Goal: Information Seeking & Learning: Learn about a topic

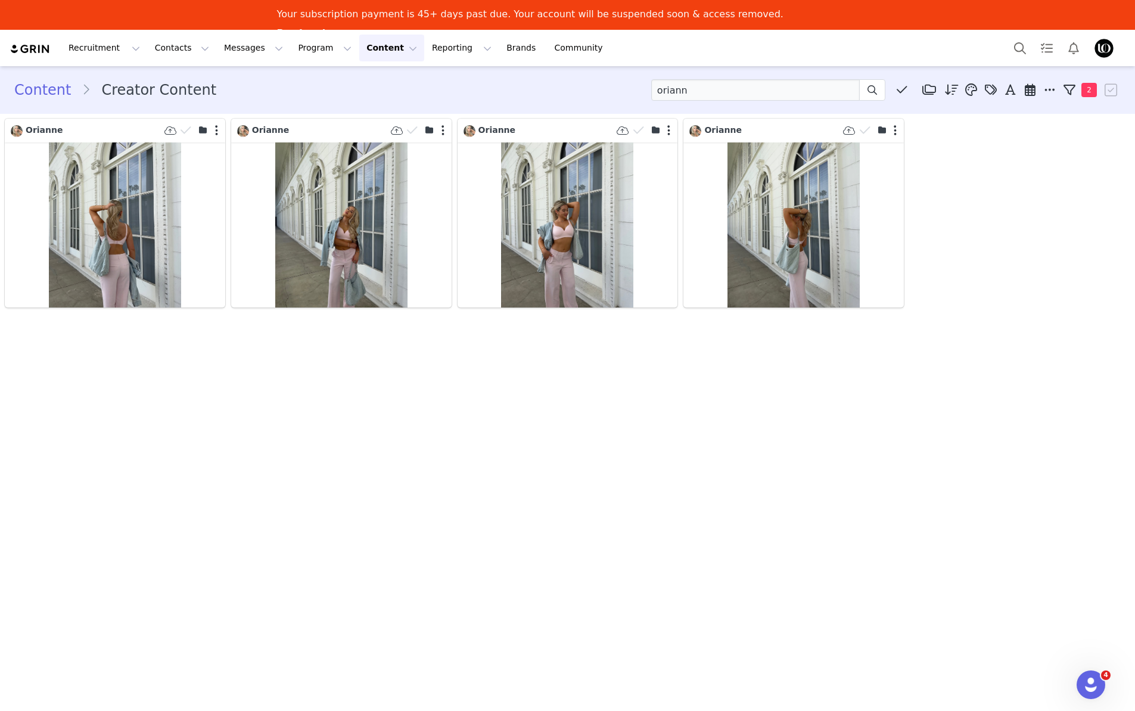
click at [54, 91] on link "Content" at bounding box center [47, 89] width 67 height 21
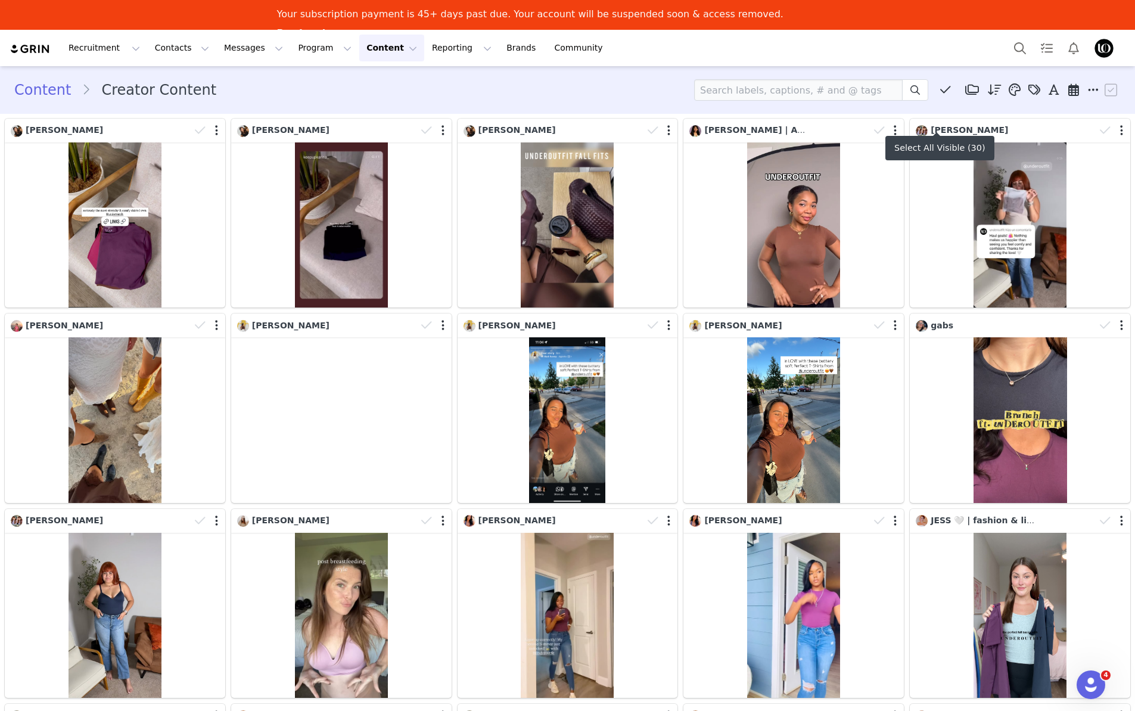
click at [940, 89] on icon at bounding box center [945, 90] width 11 height 12
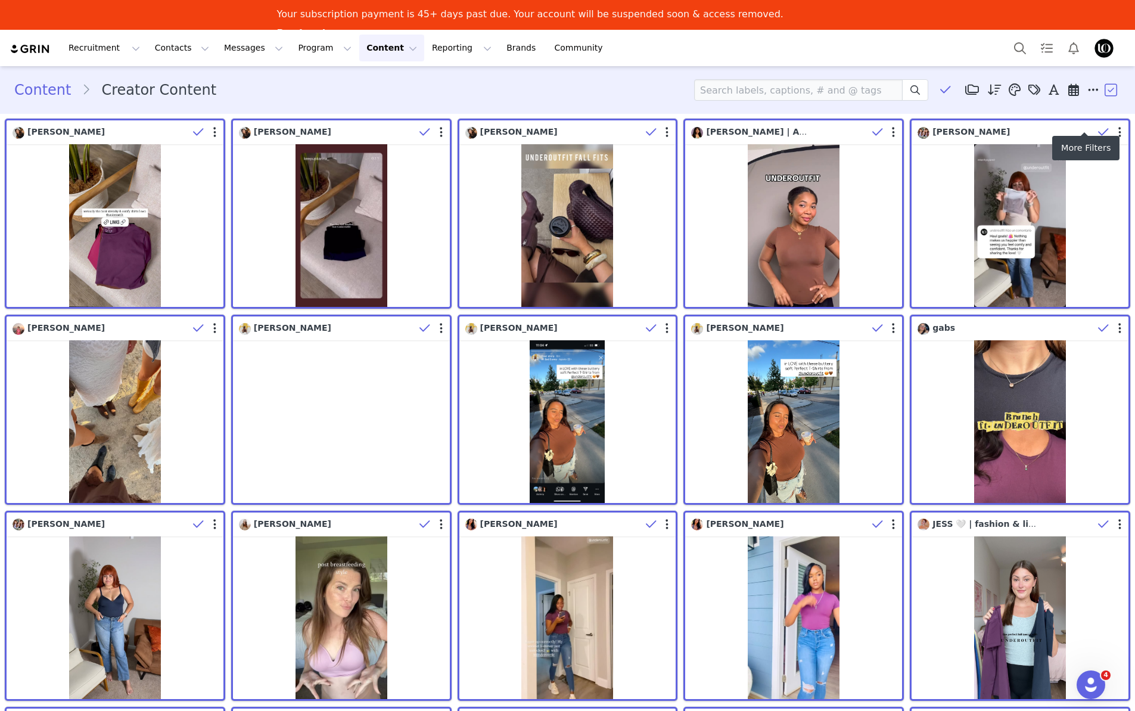
click at [1088, 90] on icon at bounding box center [1093, 90] width 11 height 12
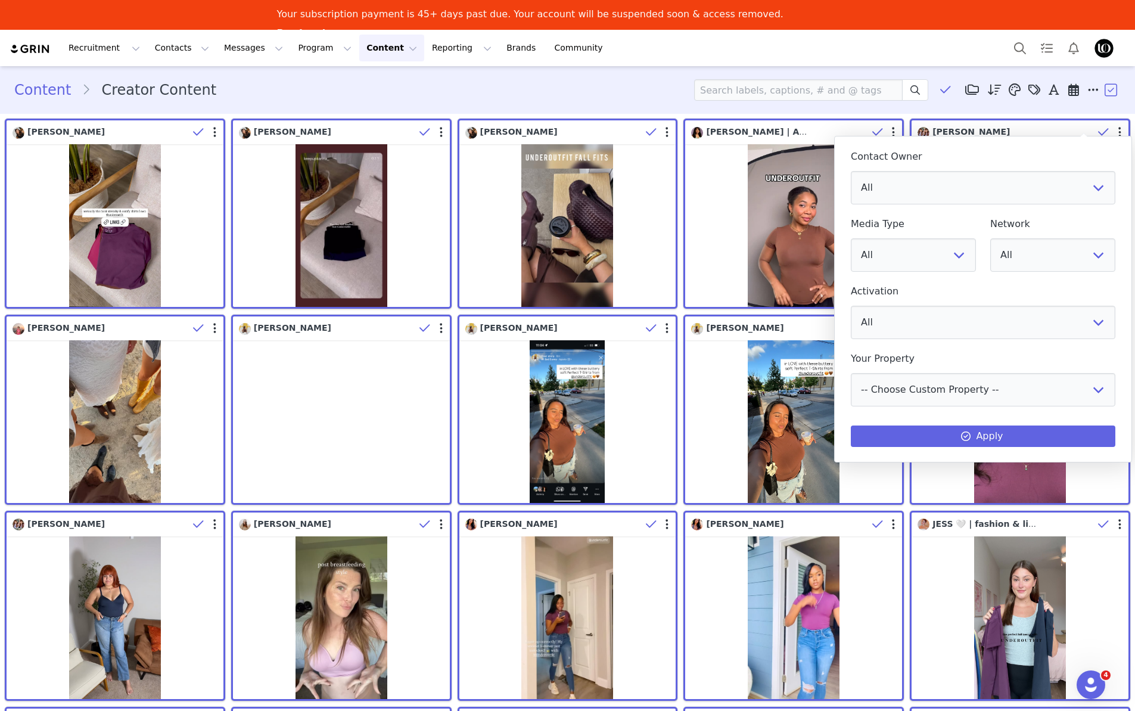
click at [941, 53] on div "Recruitment Recruitment Creator Search Curated Lists Landing Pages Web Extensio…" at bounding box center [567, 48] width 1135 height 36
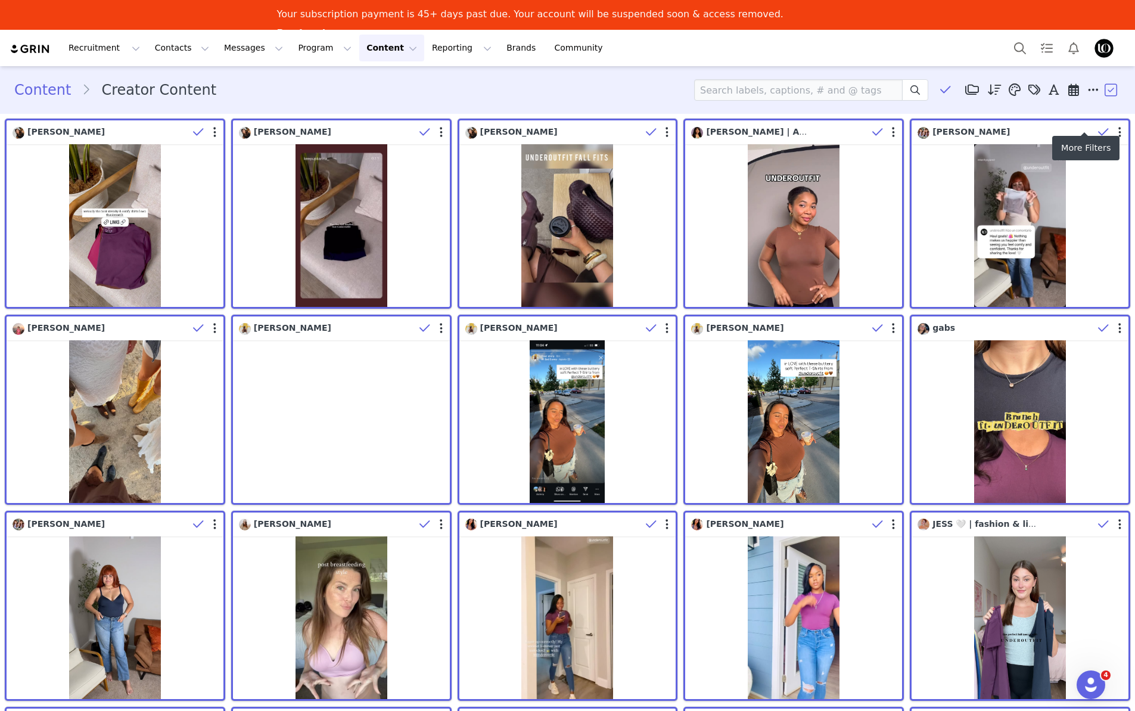
click at [1088, 89] on icon at bounding box center [1093, 90] width 11 height 12
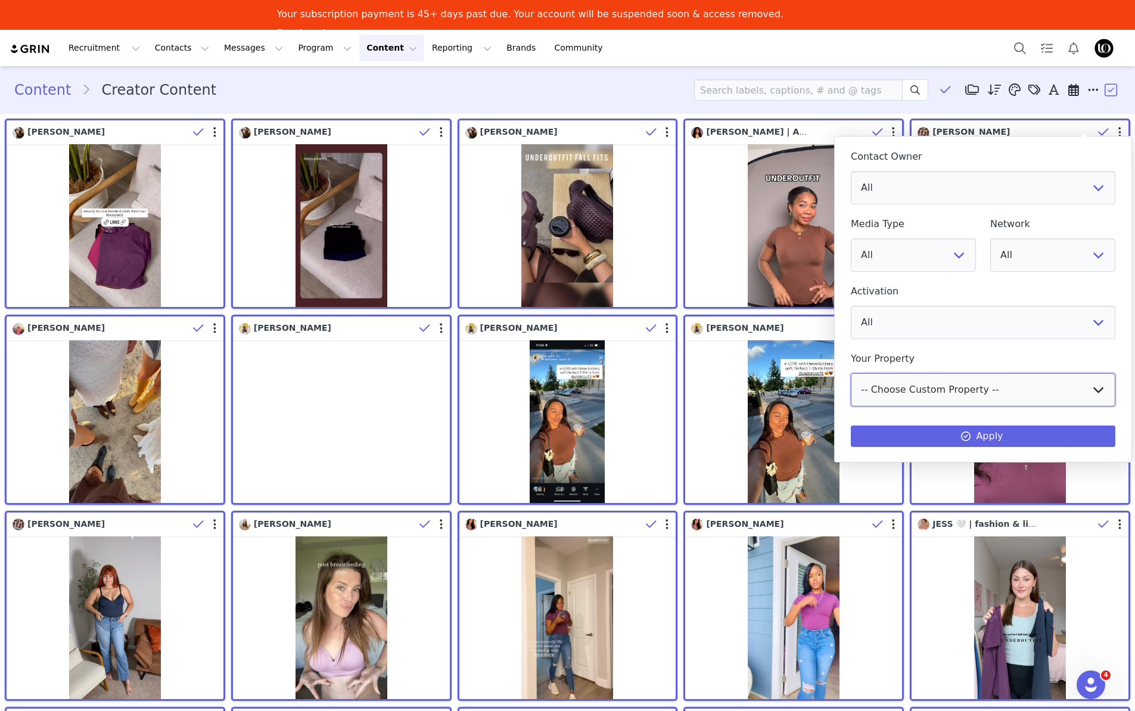
click at [946, 393] on select "-- Choose Custom Property -- Fit Source Product Address Instagram TikTok" at bounding box center [983, 389] width 265 height 33
click at [970, 196] on select "All Underoutfit Community [PERSON_NAME] Lexi [PERSON_NAME] SHINAN [PERSON_NAME]" at bounding box center [983, 187] width 265 height 33
click at [978, 151] on h4 "Contact Owner" at bounding box center [983, 156] width 265 height 11
click at [935, 63] on div "Recruitment Recruitment Creator Search Curated Lists Landing Pages Web Extensio…" at bounding box center [567, 48] width 1135 height 36
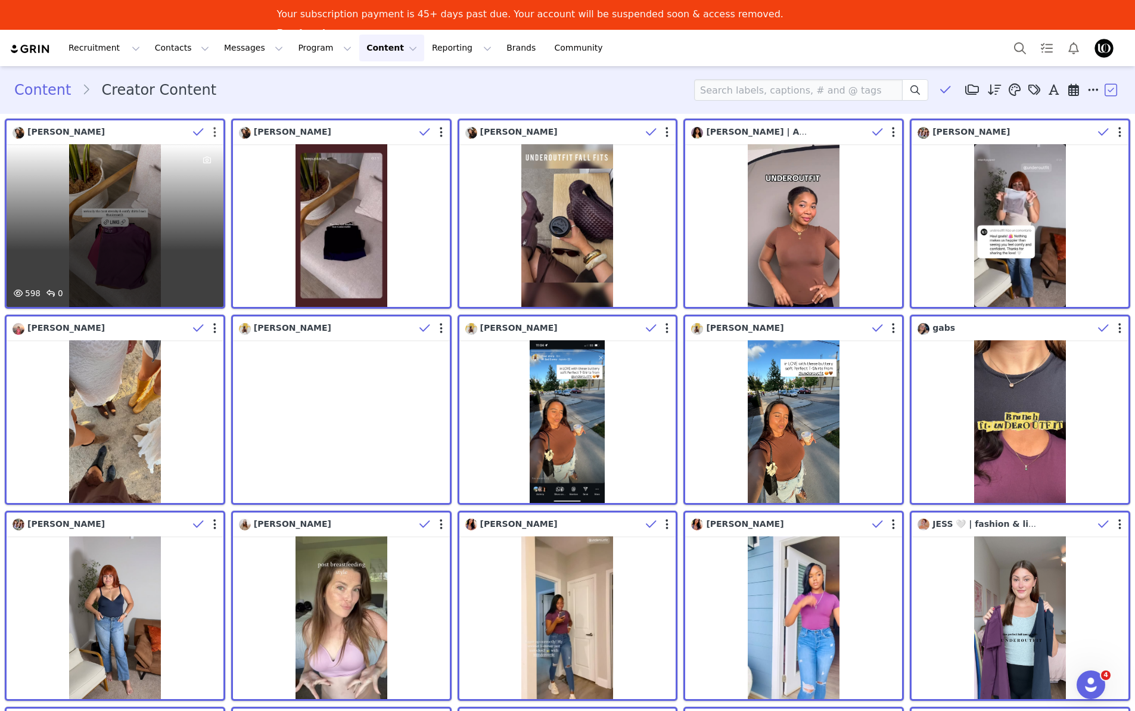
click at [213, 131] on button "button" at bounding box center [214, 132] width 3 height 12
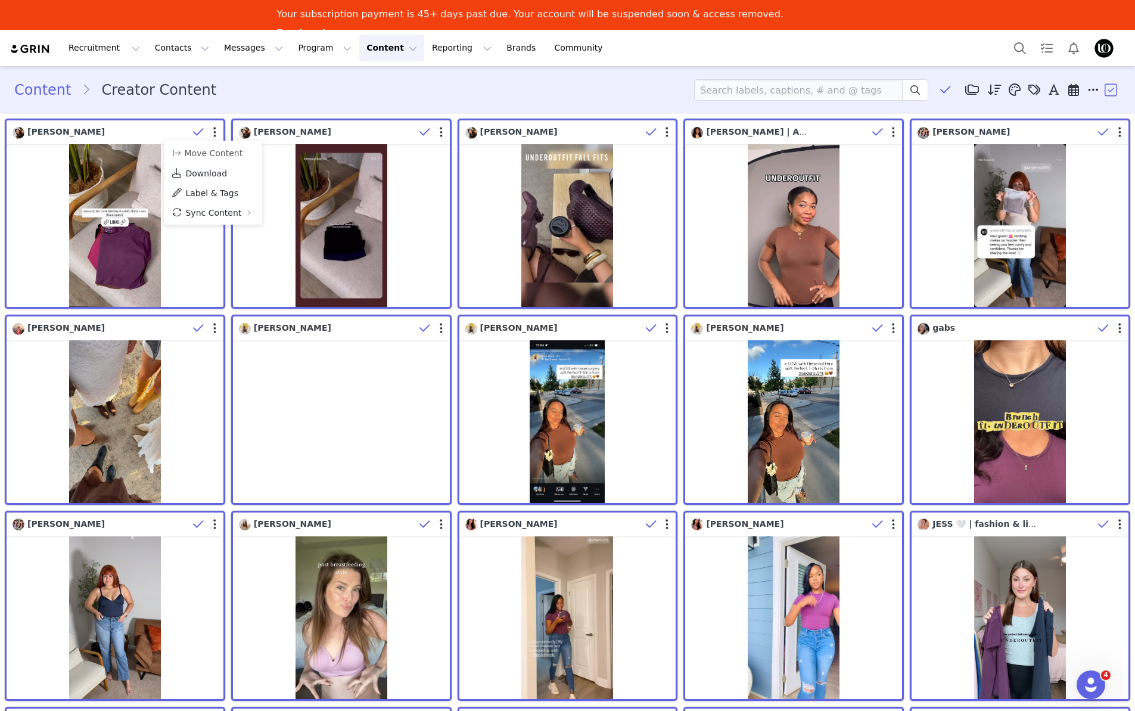
click at [405, 83] on div "Content Creator Content Media Library (64) 03/25 Content (64) New Folder Edit F…" at bounding box center [567, 89] width 1107 height 21
click at [1088, 87] on icon at bounding box center [1093, 90] width 11 height 12
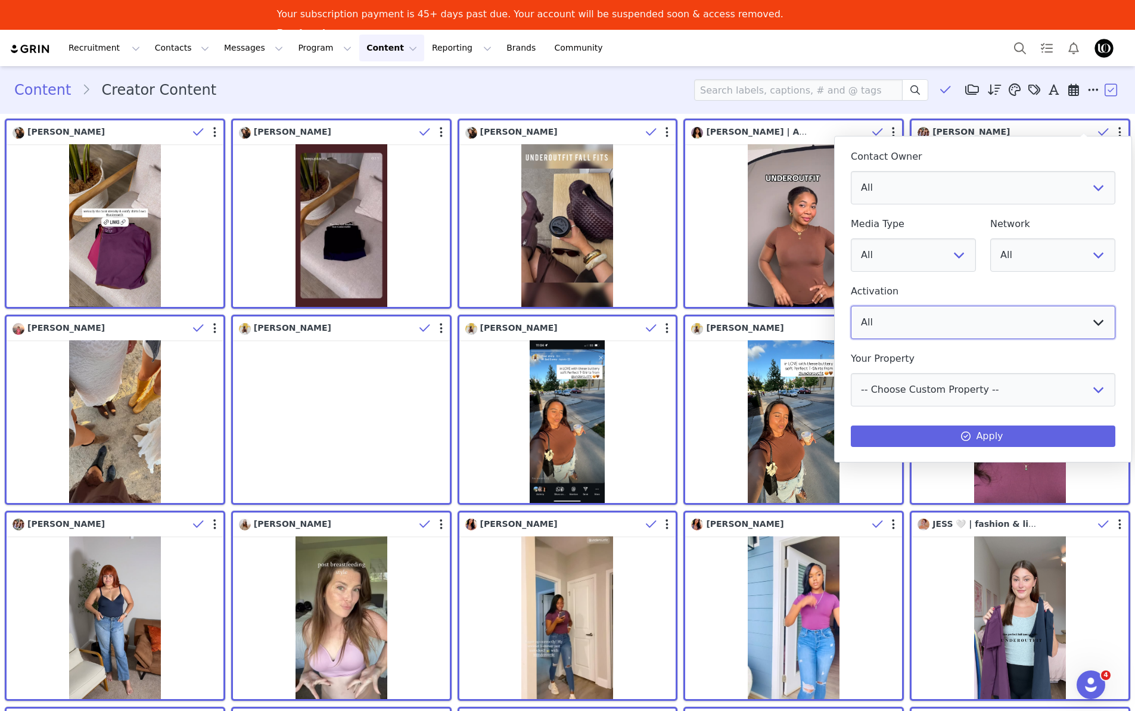
click at [938, 317] on select "All UNDEROUTFIT MARCH PARTNERS SUMMER JULY FRIENDS UNDEROUTFIT ☀️ WEDDING UNDER…" at bounding box center [983, 322] width 265 height 33
click at [594, 75] on div "Content Creator Content Media Library (64) 03/25 Content (64) New Folder Edit F…" at bounding box center [567, 90] width 1135 height 41
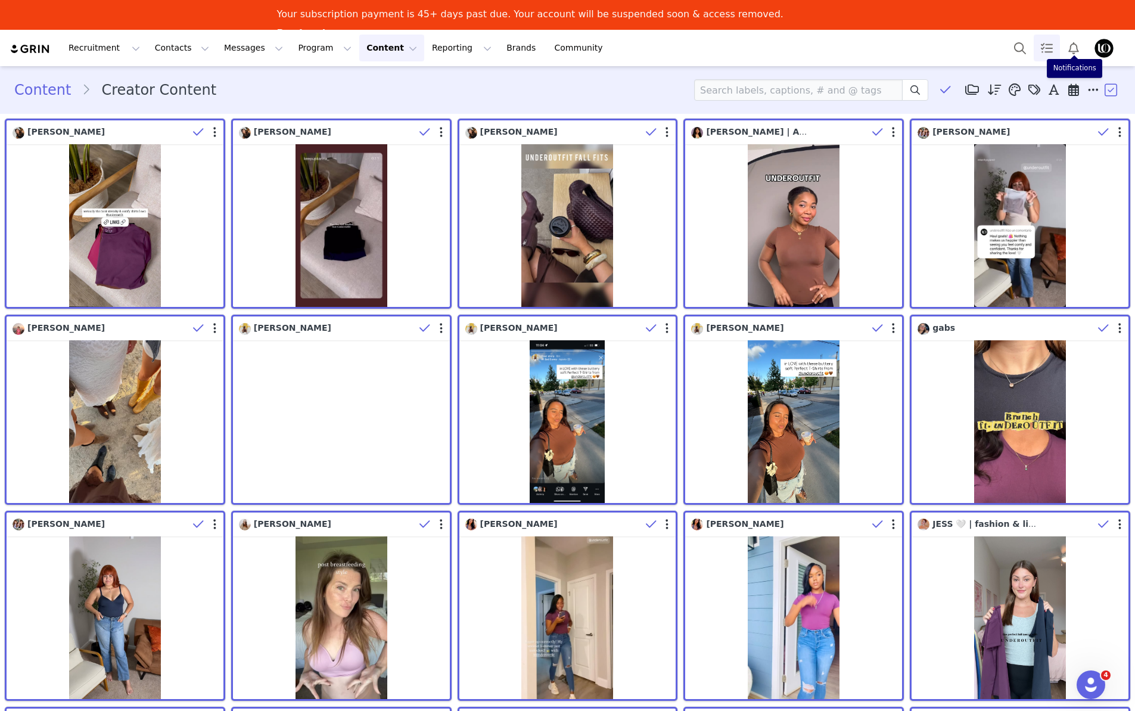
click at [1044, 51] on link "Tasks" at bounding box center [1047, 48] width 26 height 27
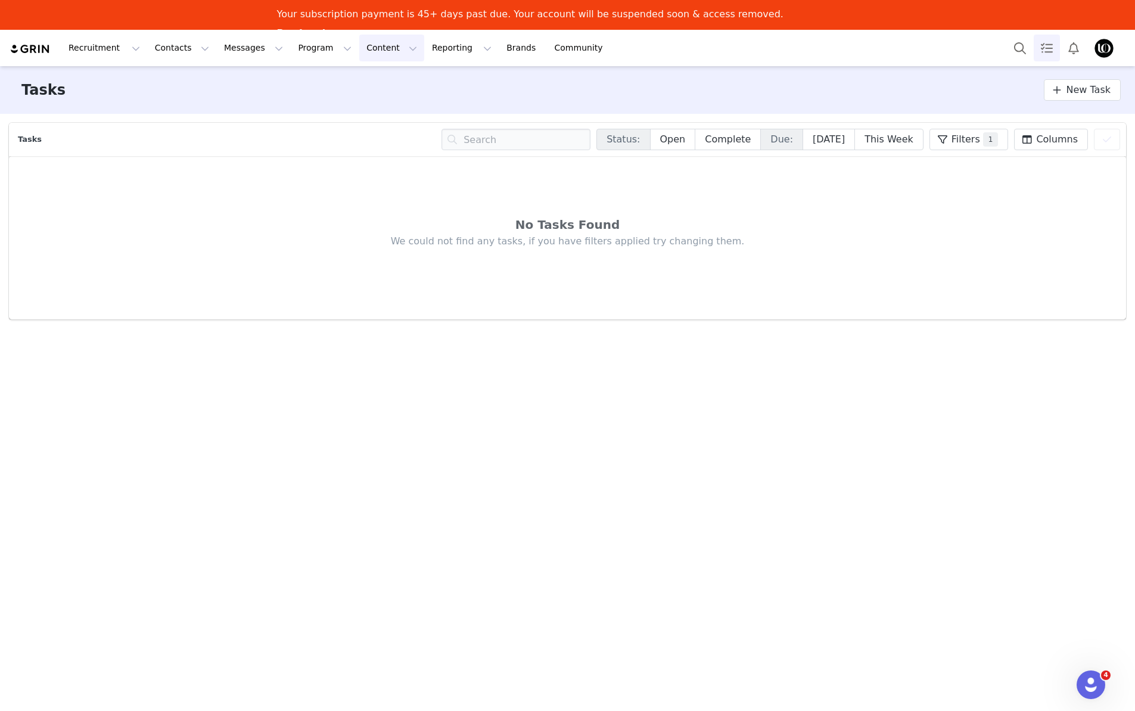
click at [359, 55] on button "Content Content" at bounding box center [391, 48] width 65 height 27
click at [371, 105] on p "Media Library" at bounding box center [372, 104] width 57 height 13
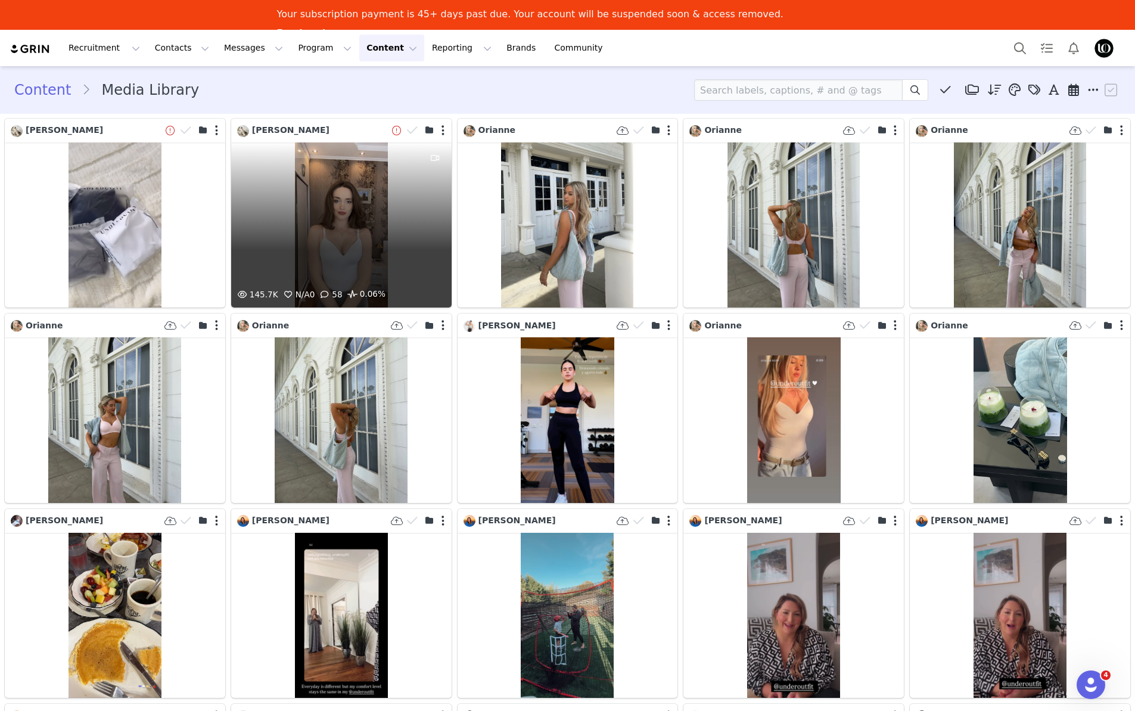
click at [434, 129] on div at bounding box center [421, 131] width 61 height 18
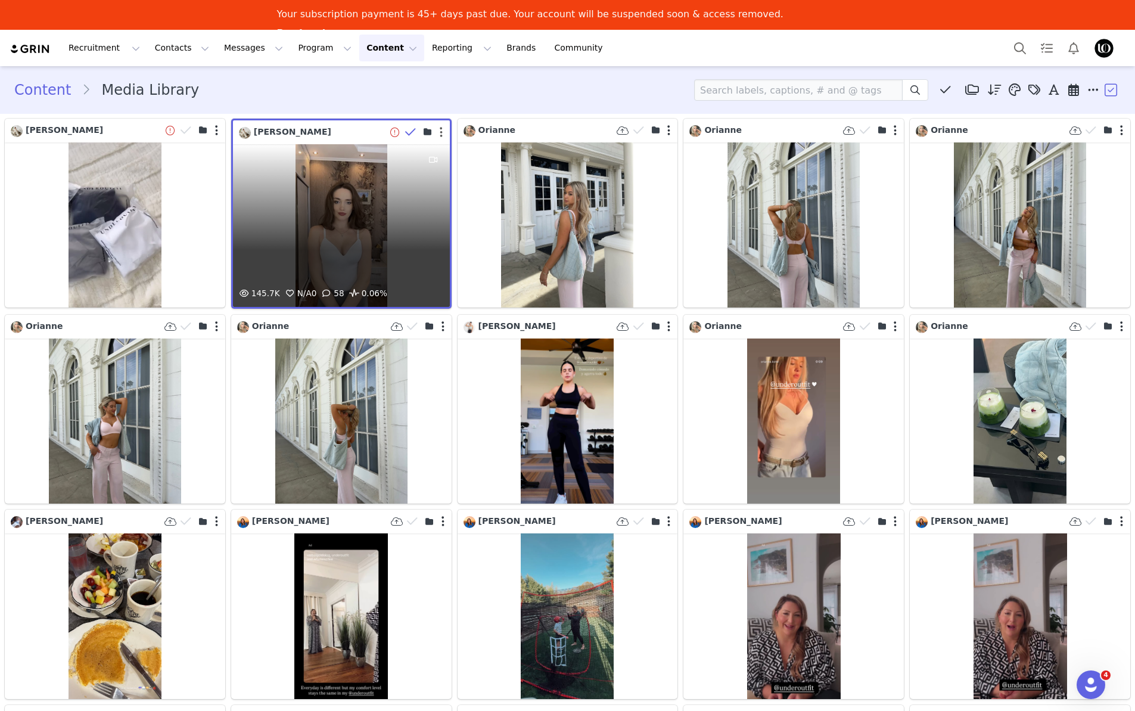
click at [440, 129] on button "button" at bounding box center [441, 132] width 3 height 12
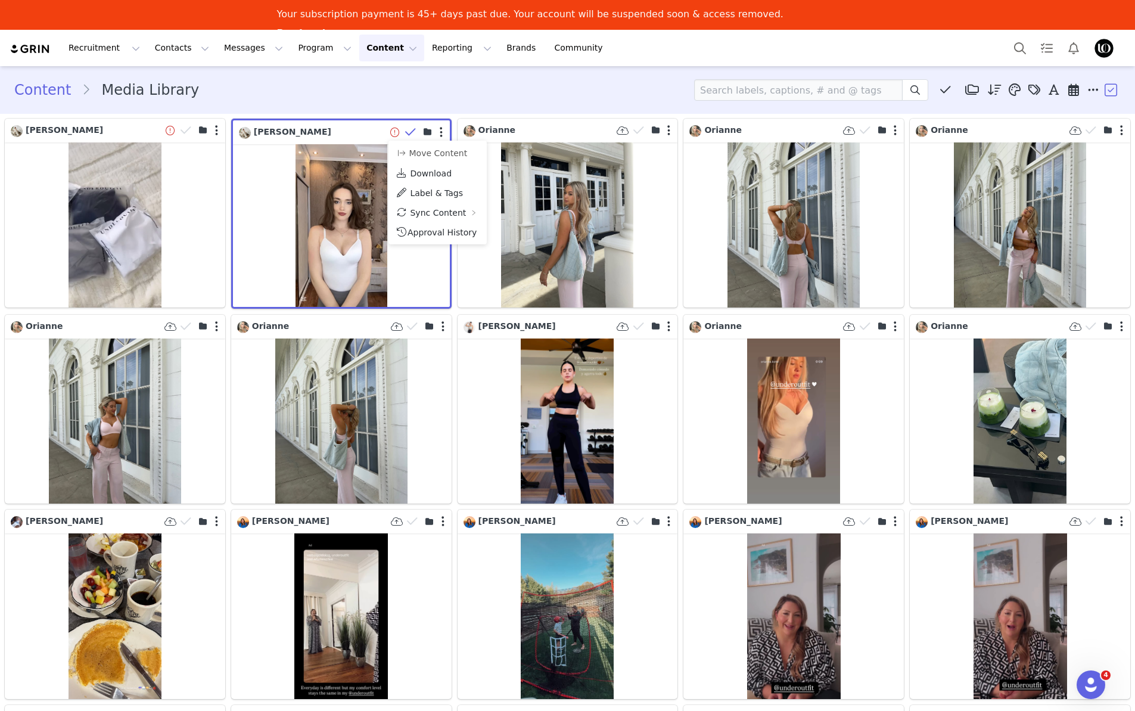
click at [464, 86] on div "Content Media Library Media Library (64) 03/25 Content (64) New Folder Edit Fol…" at bounding box center [567, 89] width 1107 height 21
click at [940, 91] on icon at bounding box center [945, 90] width 11 height 12
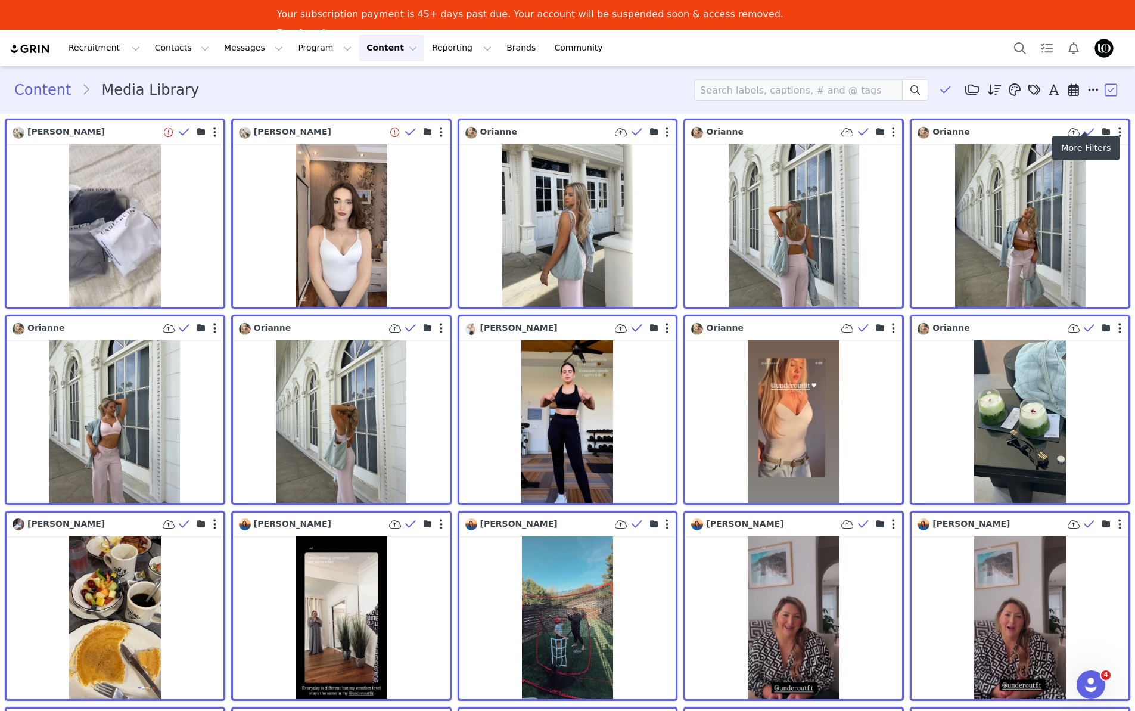
click at [1088, 90] on icon at bounding box center [1093, 90] width 11 height 12
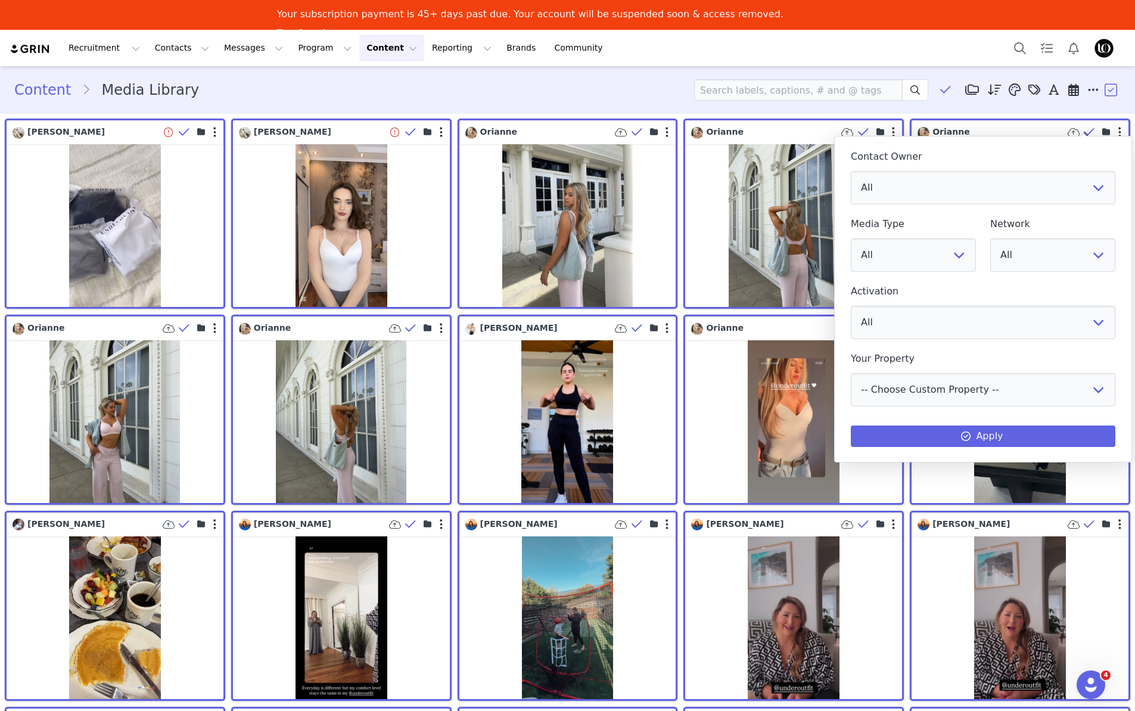
click at [1088, 90] on icon at bounding box center [1093, 90] width 11 height 12
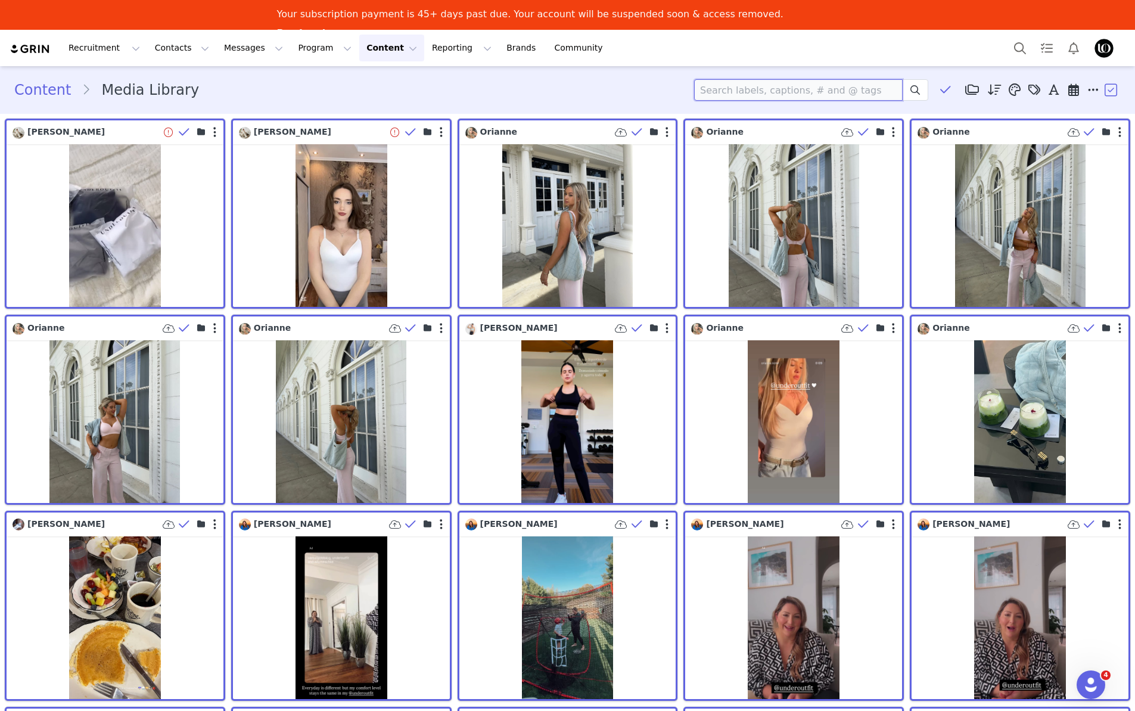
click at [730, 92] on input at bounding box center [798, 89] width 209 height 21
type input "460"
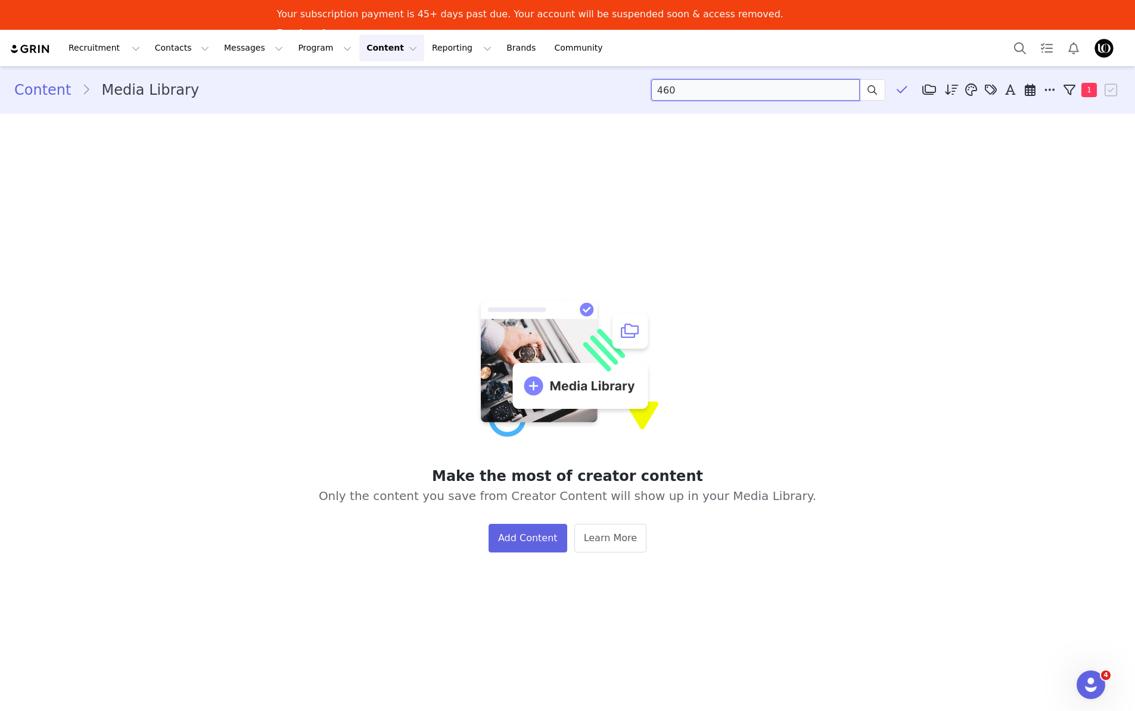
drag, startPoint x: 789, startPoint y: 92, endPoint x: 604, endPoint y: 92, distance: 184.7
click at [604, 92] on div "Content Media Library 460 Media Library (64) 03/25 Content (64) New Folder Edit…" at bounding box center [567, 89] width 1107 height 21
click at [428, 97] on div "Content Media Library Media Library (64) 03/25 Content (64) New Folder Edit Fol…" at bounding box center [567, 89] width 1107 height 21
click at [61, 92] on link "Content" at bounding box center [47, 89] width 67 height 21
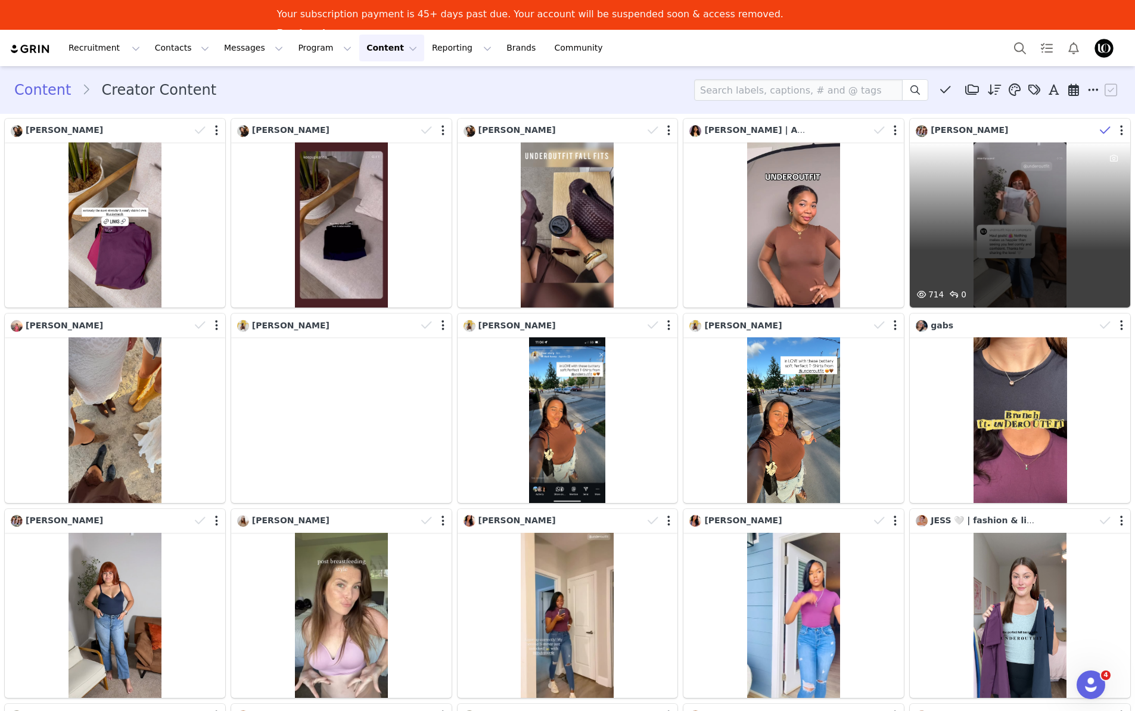
click at [1101, 131] on icon at bounding box center [1105, 131] width 11 height 12
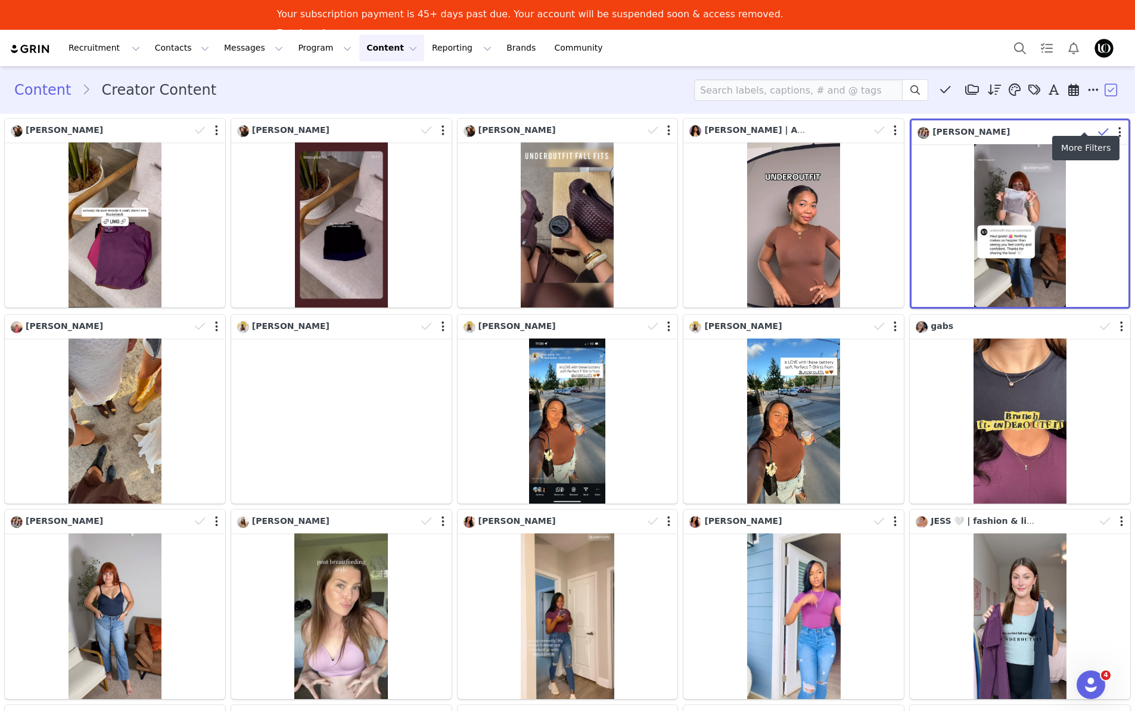
click at [1089, 90] on icon at bounding box center [1093, 90] width 11 height 12
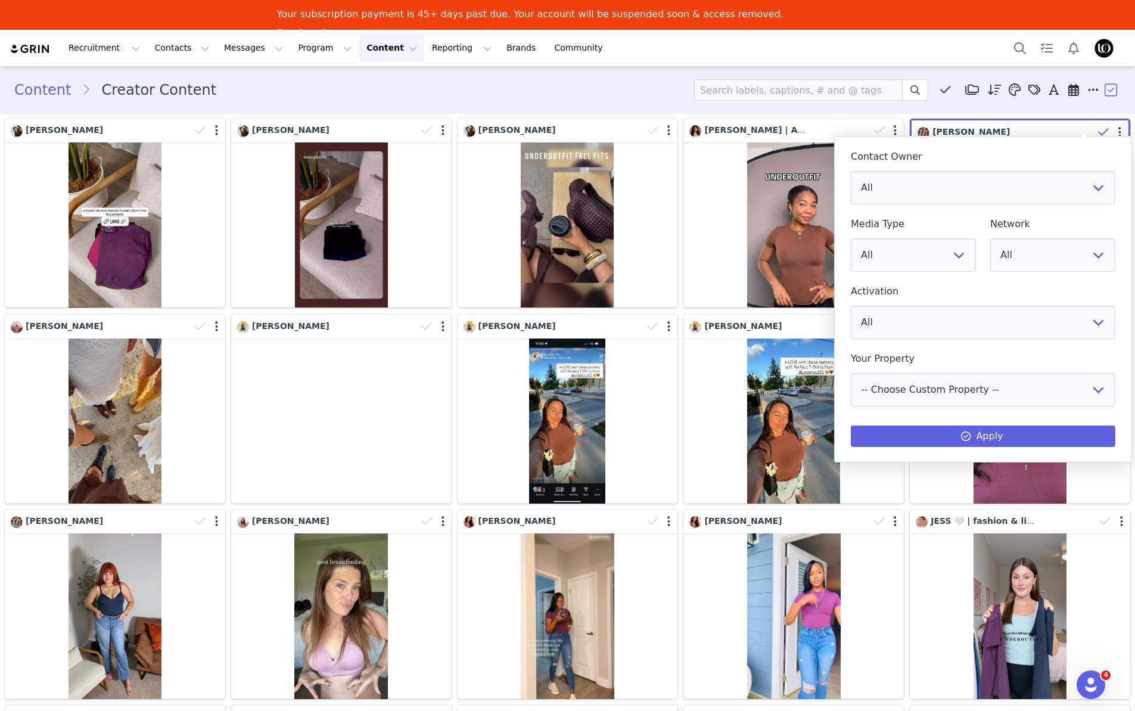
click at [920, 72] on div "Content Creator Content Media Library (64) 03/25 Content (64) New Folder Edit F…" at bounding box center [567, 90] width 1135 height 41
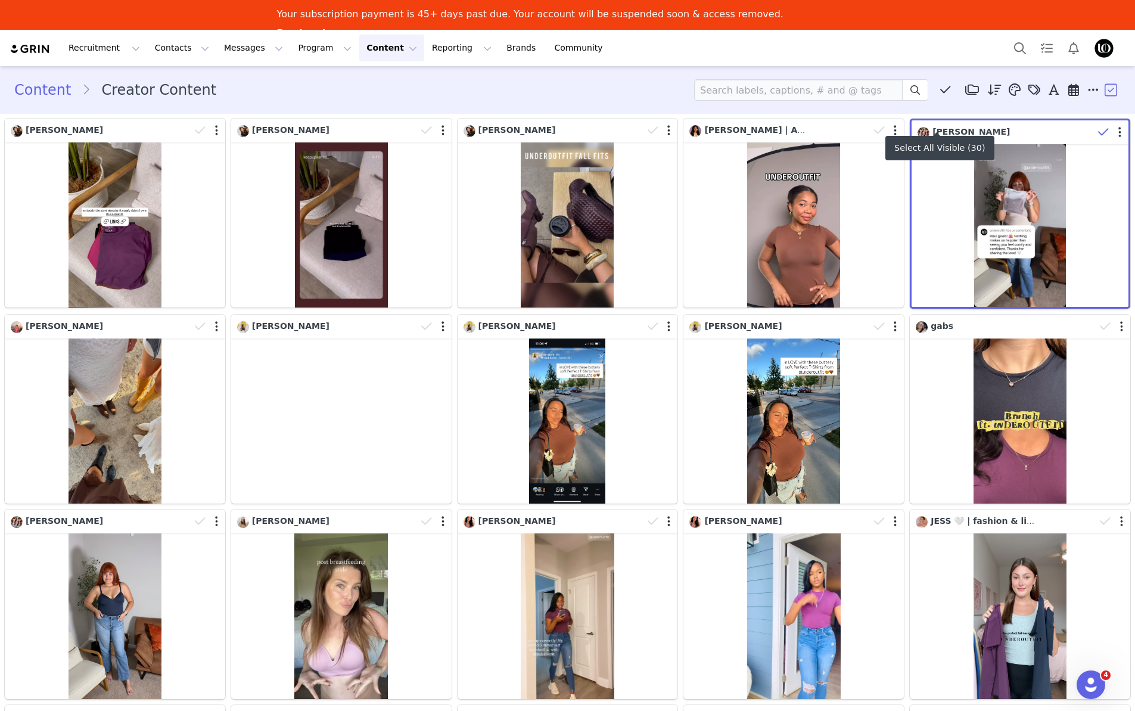
click at [940, 89] on icon at bounding box center [945, 90] width 11 height 12
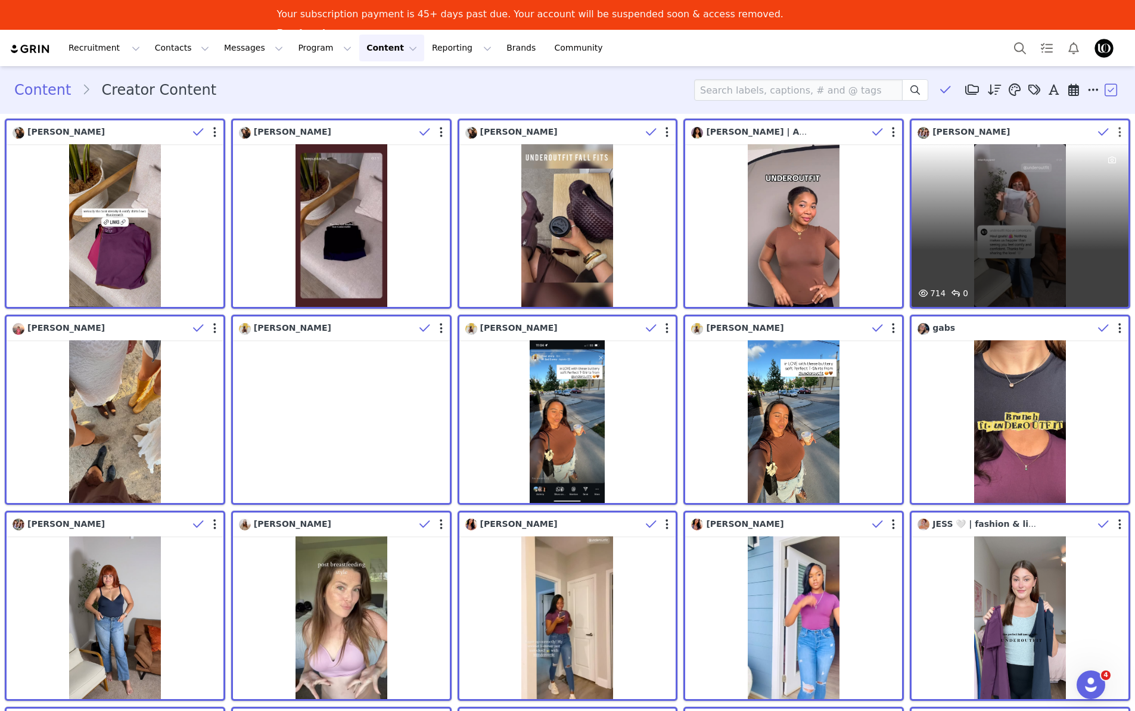
click at [1119, 130] on button "button" at bounding box center [1120, 132] width 3 height 12
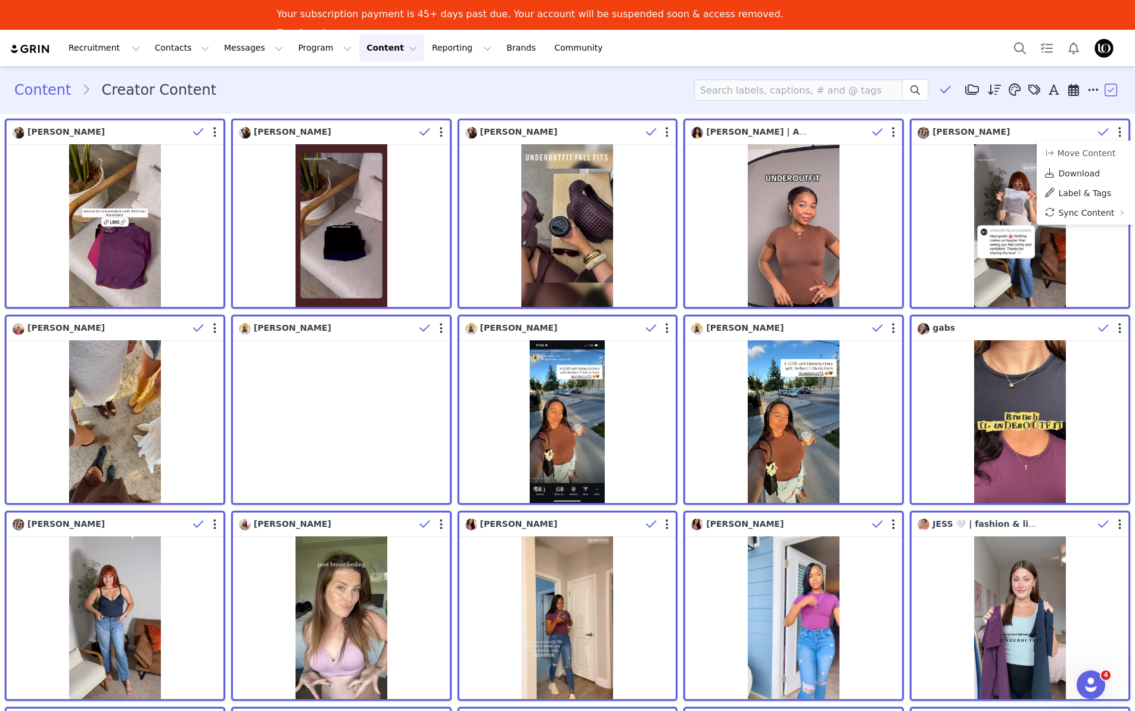
click at [859, 46] on div "Recruitment Recruitment Creator Search Curated Lists Landing Pages Web Extensio…" at bounding box center [567, 48] width 1135 height 36
click at [979, 50] on div "Recruitment Recruitment Creator Search Curated Lists Landing Pages Web Extensio…" at bounding box center [567, 48] width 1135 height 36
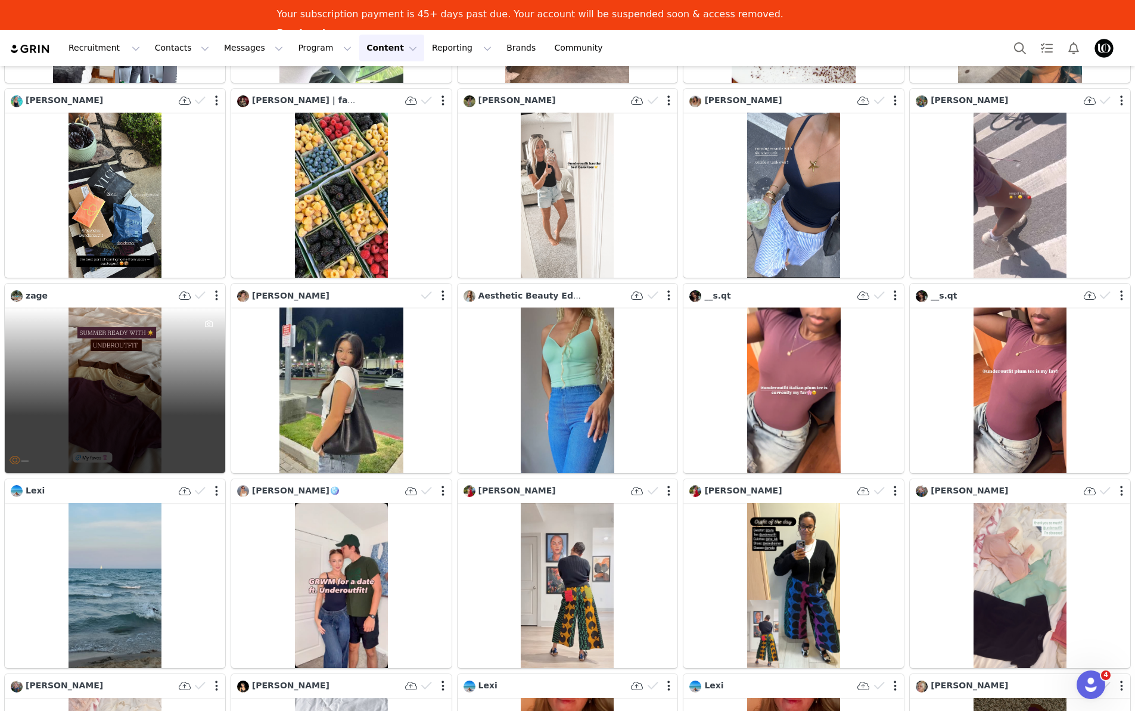
scroll to position [6279, 0]
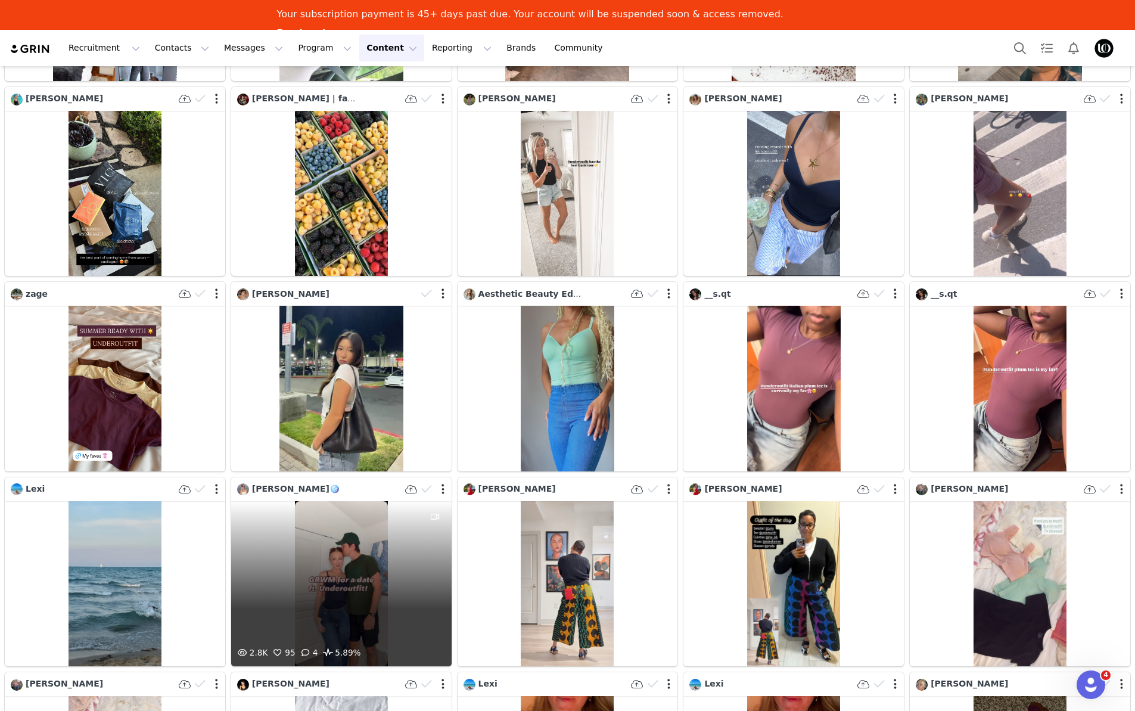
click at [307, 501] on div "2.8K 95 4 5.89%" at bounding box center [341, 583] width 220 height 165
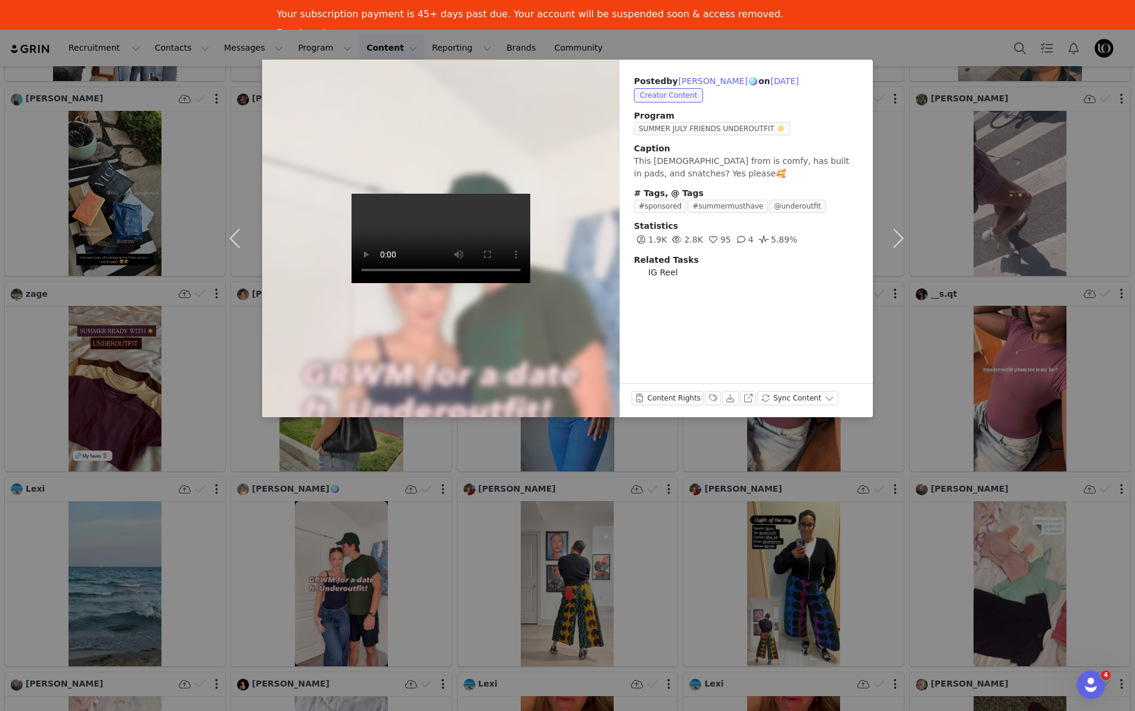
click at [939, 98] on div "Posted by [PERSON_NAME]🪩 on [DATE] Creator Content Program SUMMER JULY FRIENDS …" at bounding box center [567, 355] width 1135 height 711
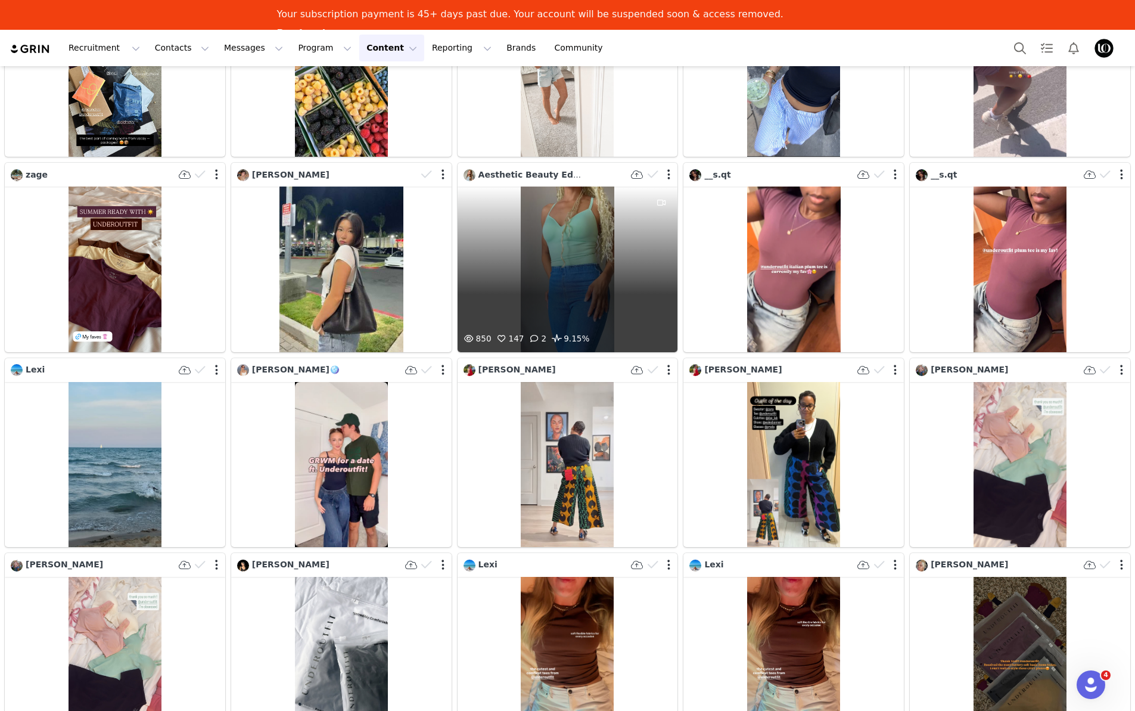
scroll to position [6400, 0]
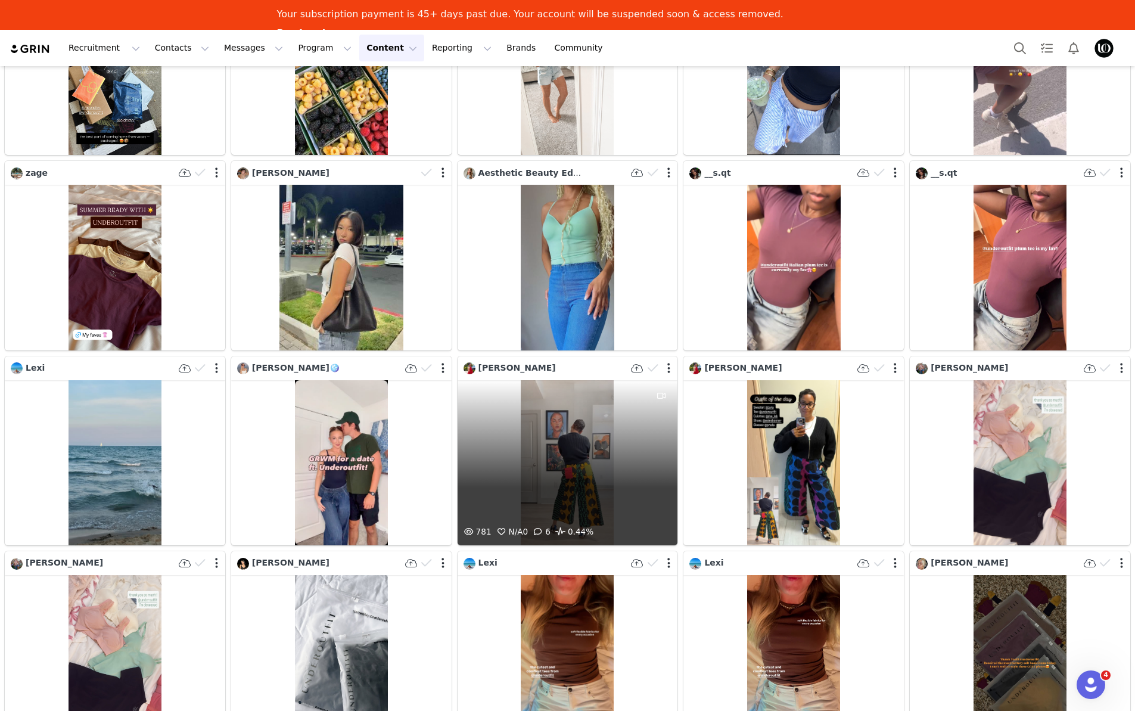
click at [549, 387] on div "781 N/A 0 6 0.44%" at bounding box center [568, 462] width 220 height 165
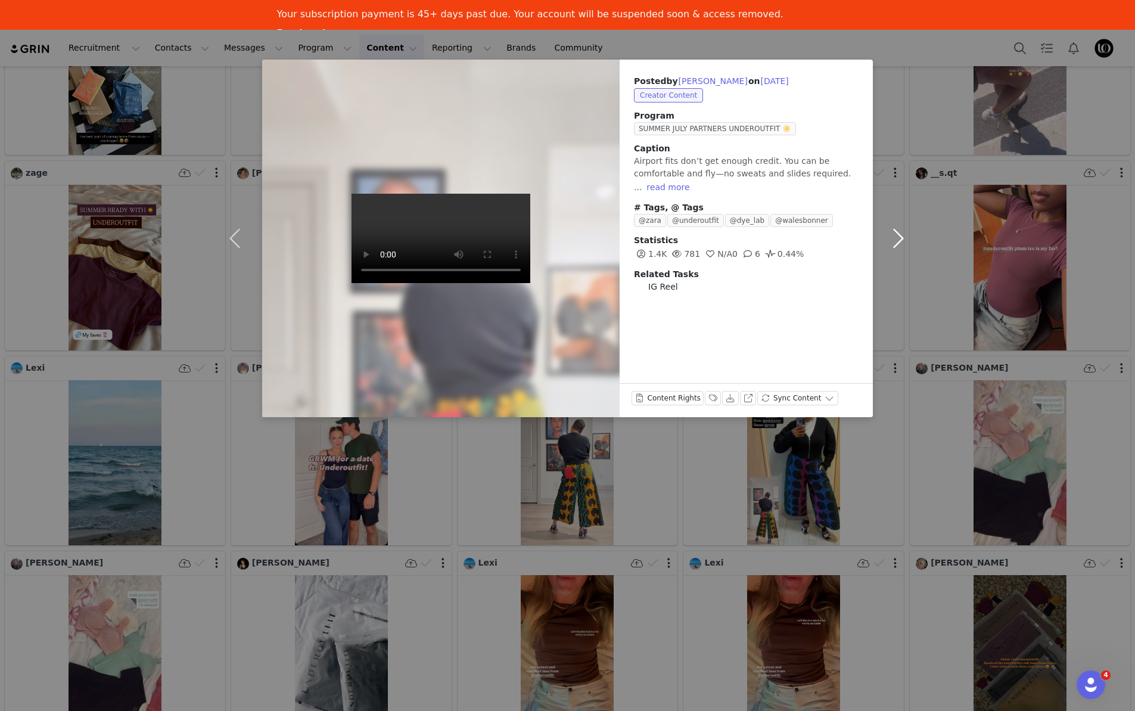
click at [897, 89] on button "button" at bounding box center [898, 239] width 50 height 358
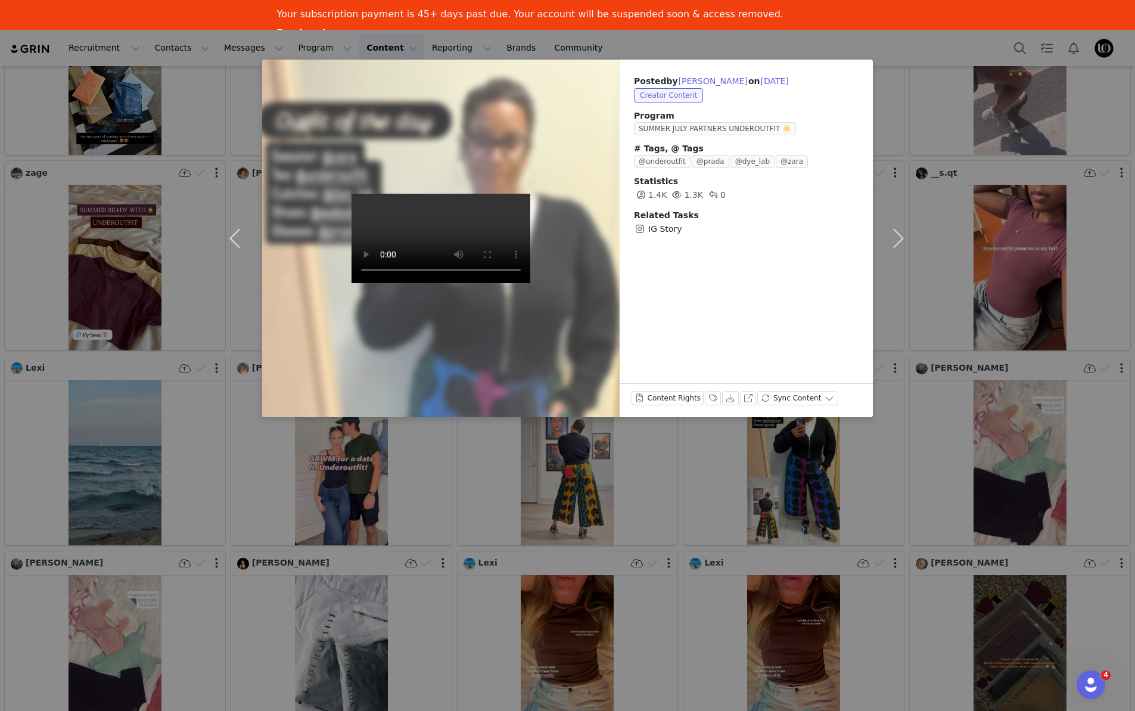
click at [924, 71] on div "Posted by [PERSON_NAME] on [DATE] Creator Content Program SUMMER JULY PARTNERS …" at bounding box center [567, 355] width 1135 height 711
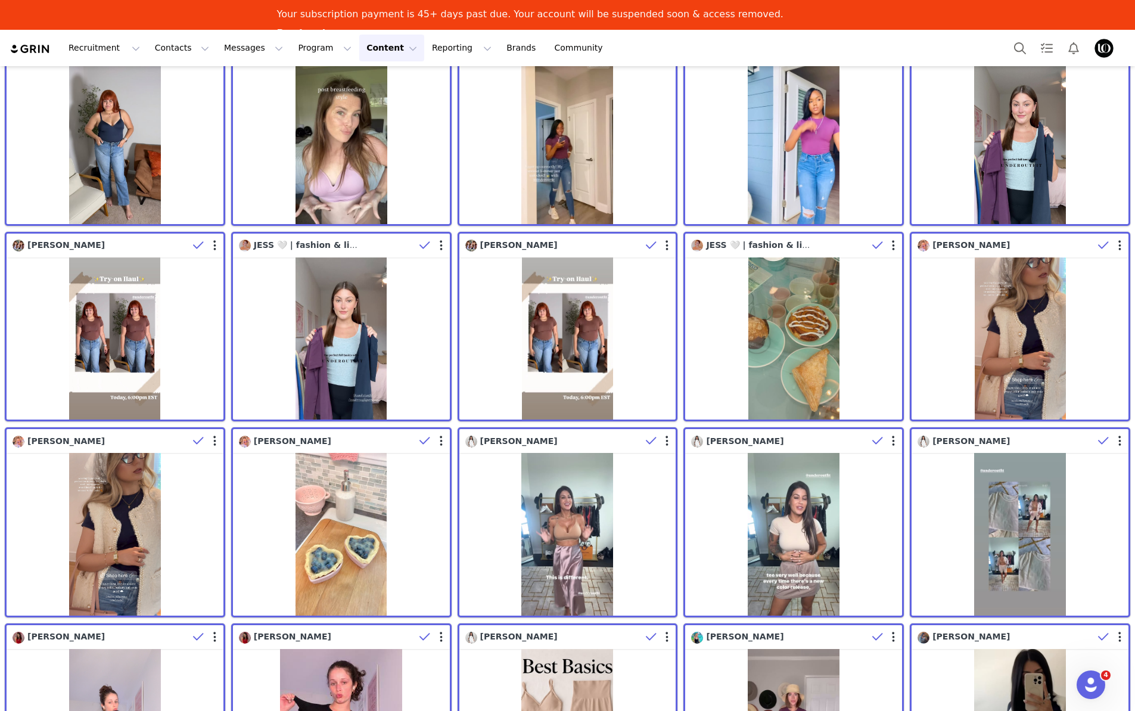
scroll to position [0, 0]
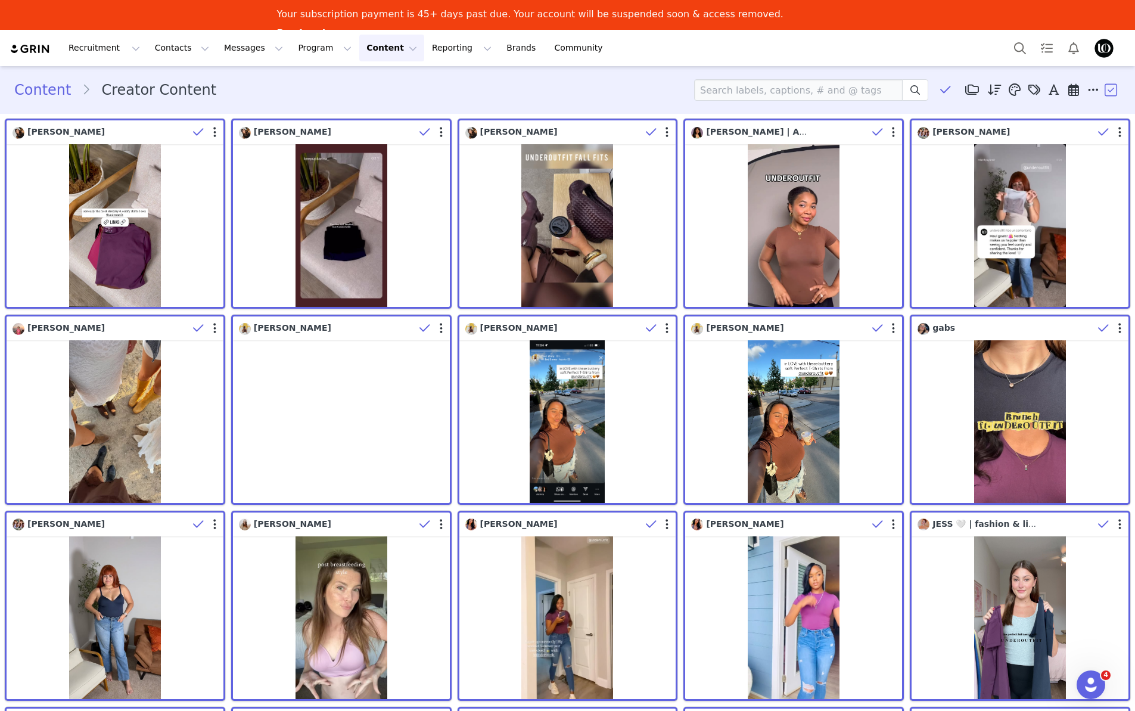
click at [549, 92] on div "Content Creator Content Media Library (64) 03/25 Content (64) New Folder Edit F…" at bounding box center [567, 89] width 1107 height 21
click at [417, 99] on div "Content Creator Content Media Library (64) 03/25 Content (64) New Folder Edit F…" at bounding box center [567, 89] width 1107 height 21
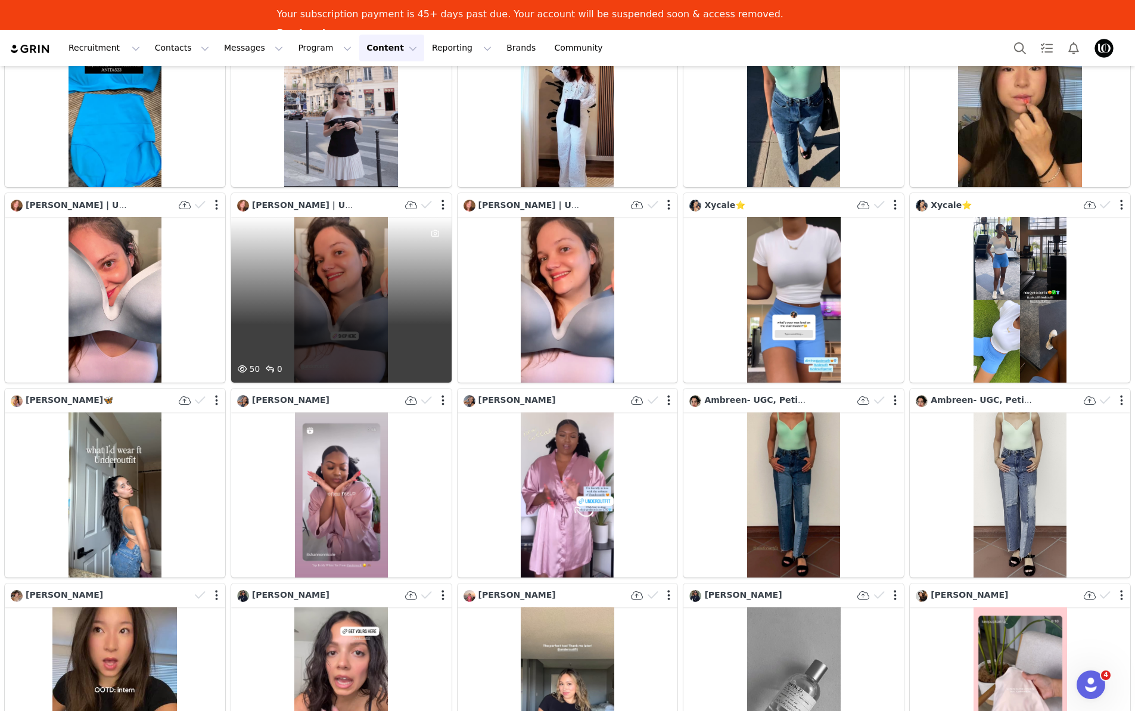
scroll to position [8848, 0]
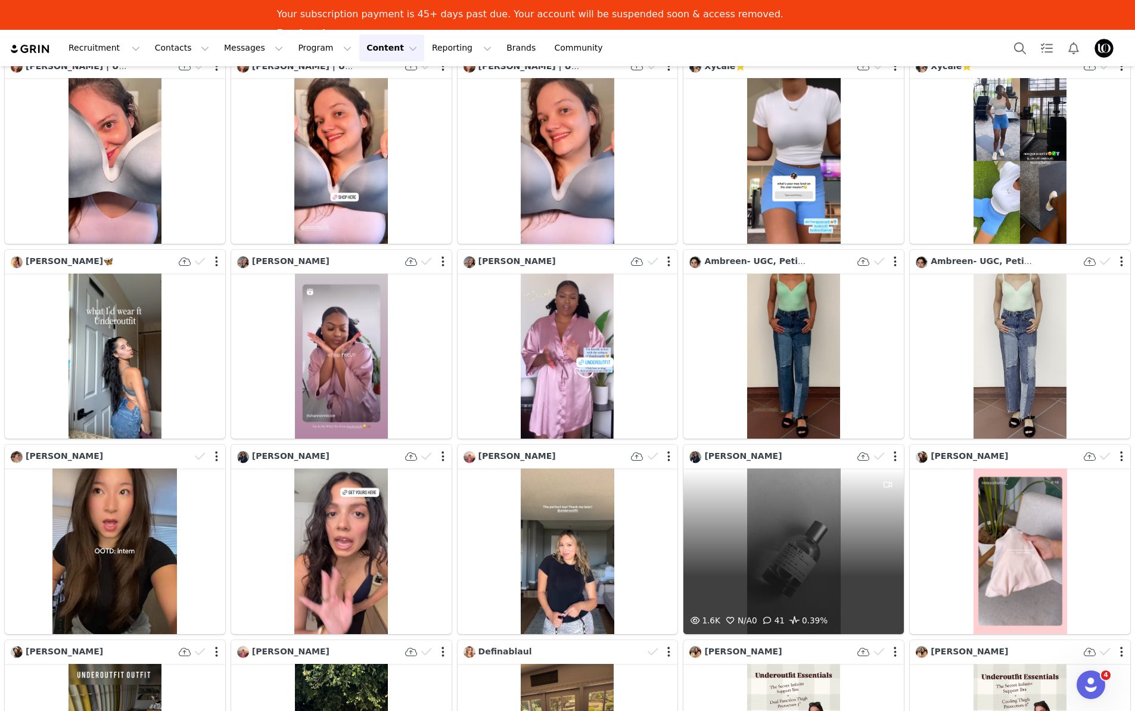
click at [790, 468] on div "1.6K N/A 0 41 0.39%" at bounding box center [794, 550] width 220 height 165
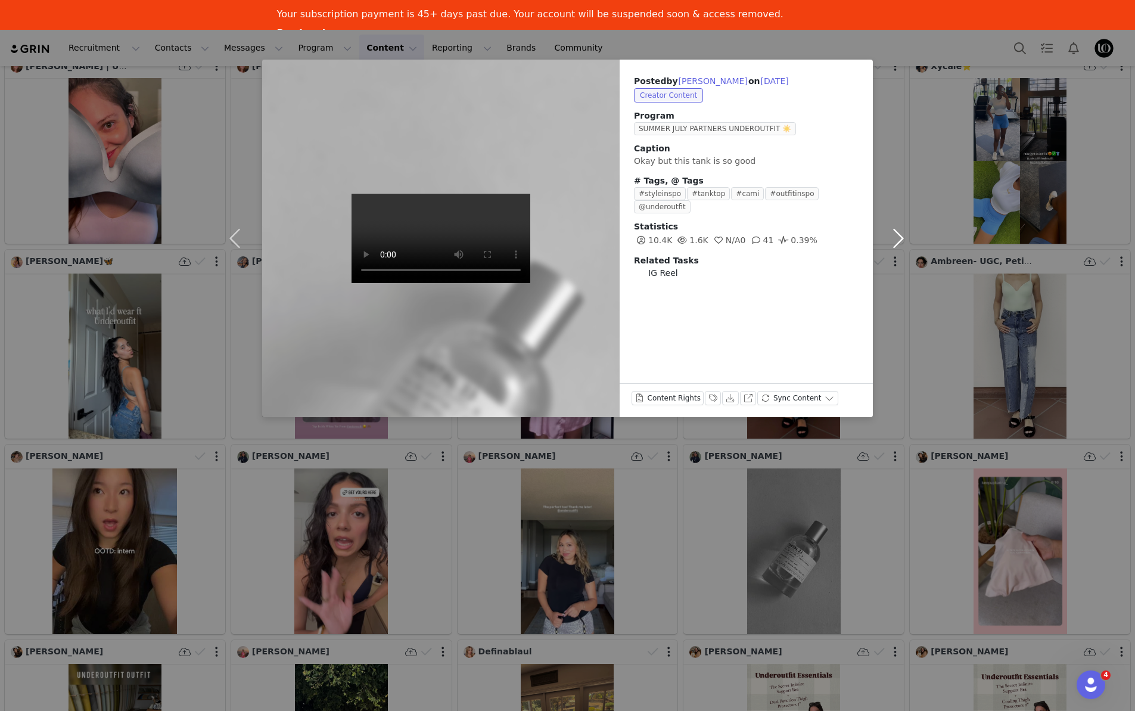
click at [914, 103] on button "button" at bounding box center [898, 239] width 50 height 358
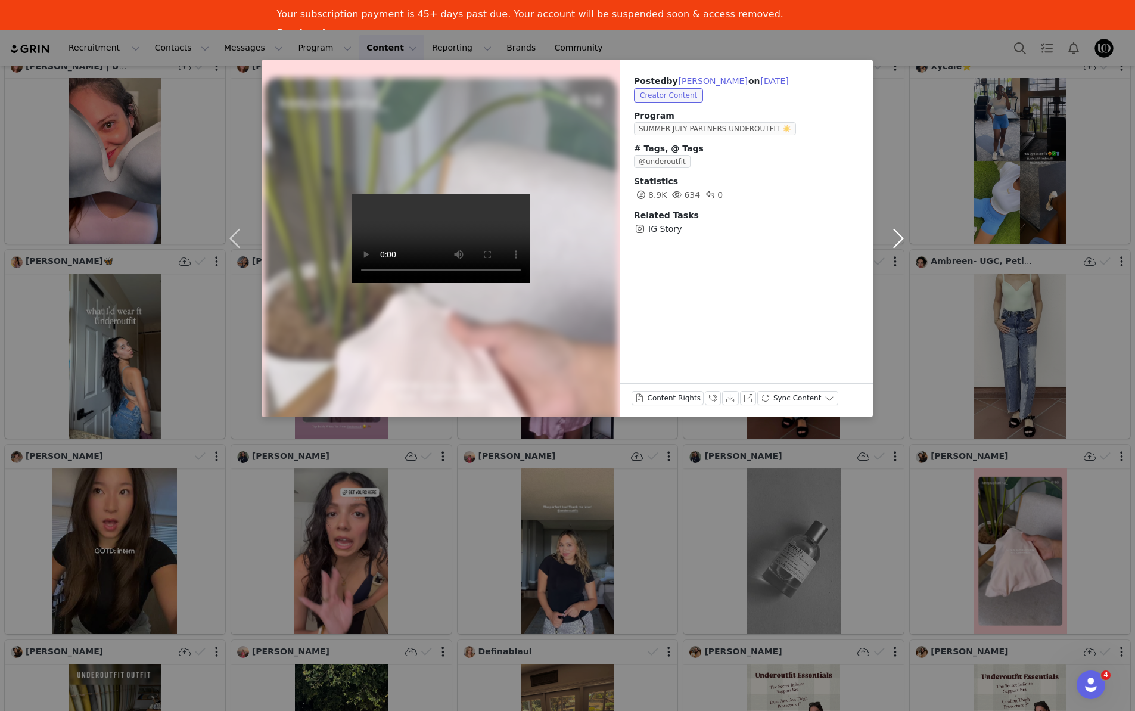
click at [902, 161] on button "button" at bounding box center [898, 239] width 50 height 358
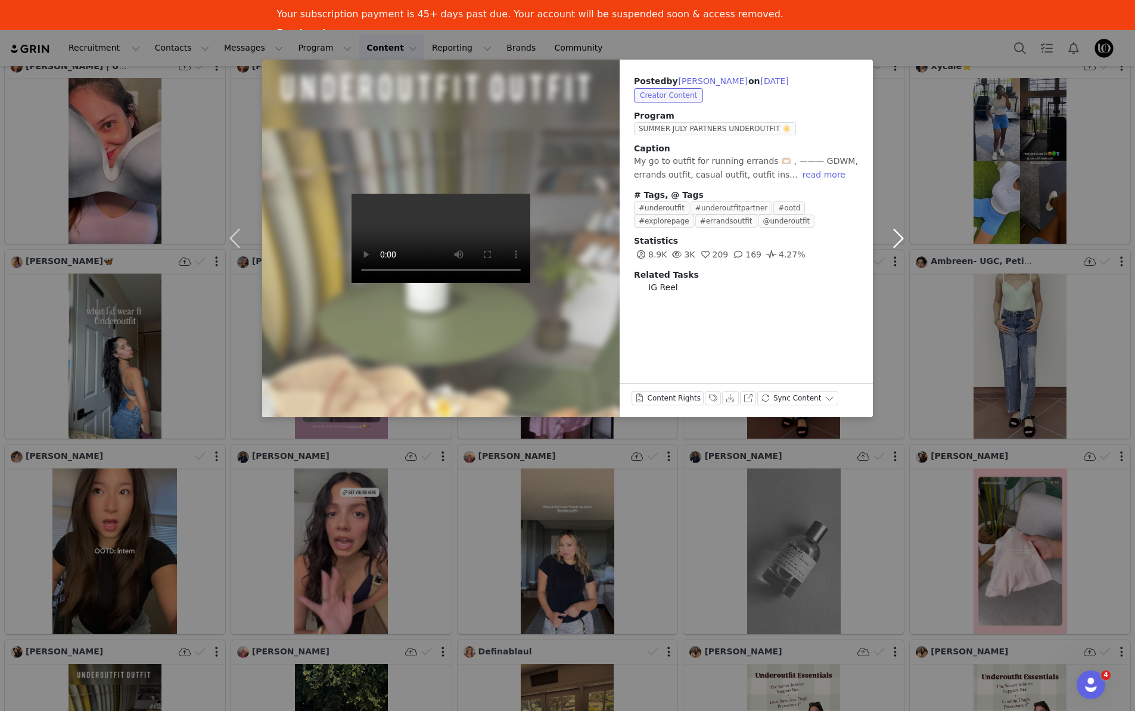
click at [902, 161] on button "button" at bounding box center [898, 239] width 50 height 358
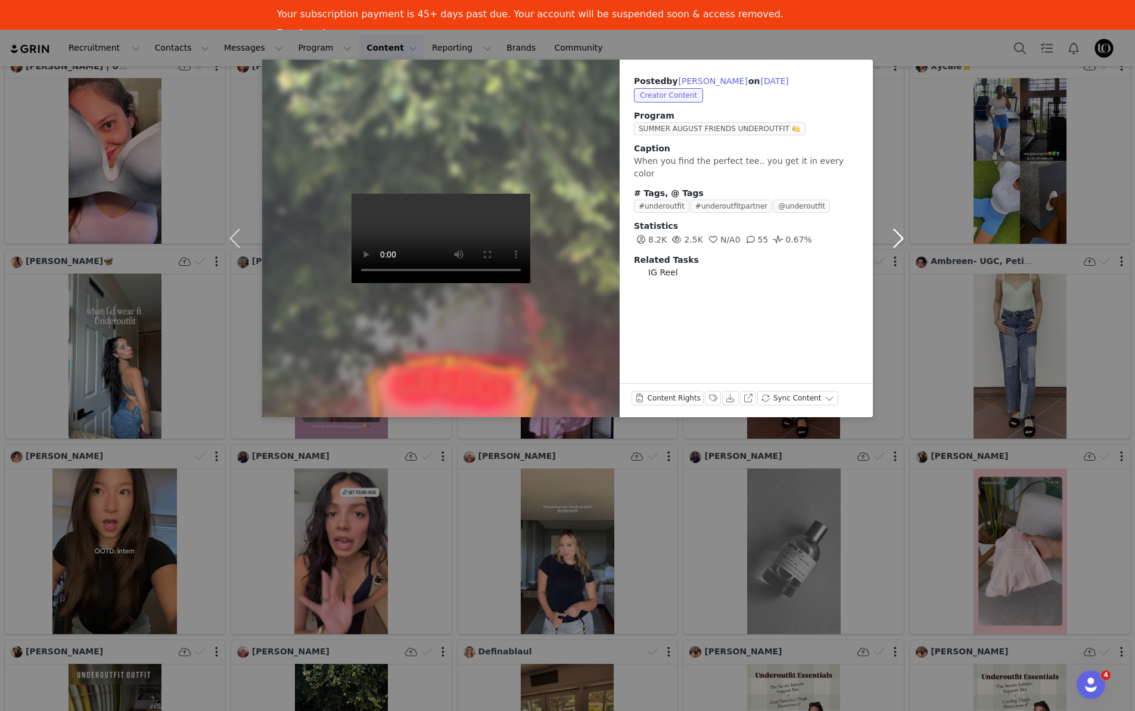
click at [917, 339] on button "button" at bounding box center [898, 239] width 50 height 358
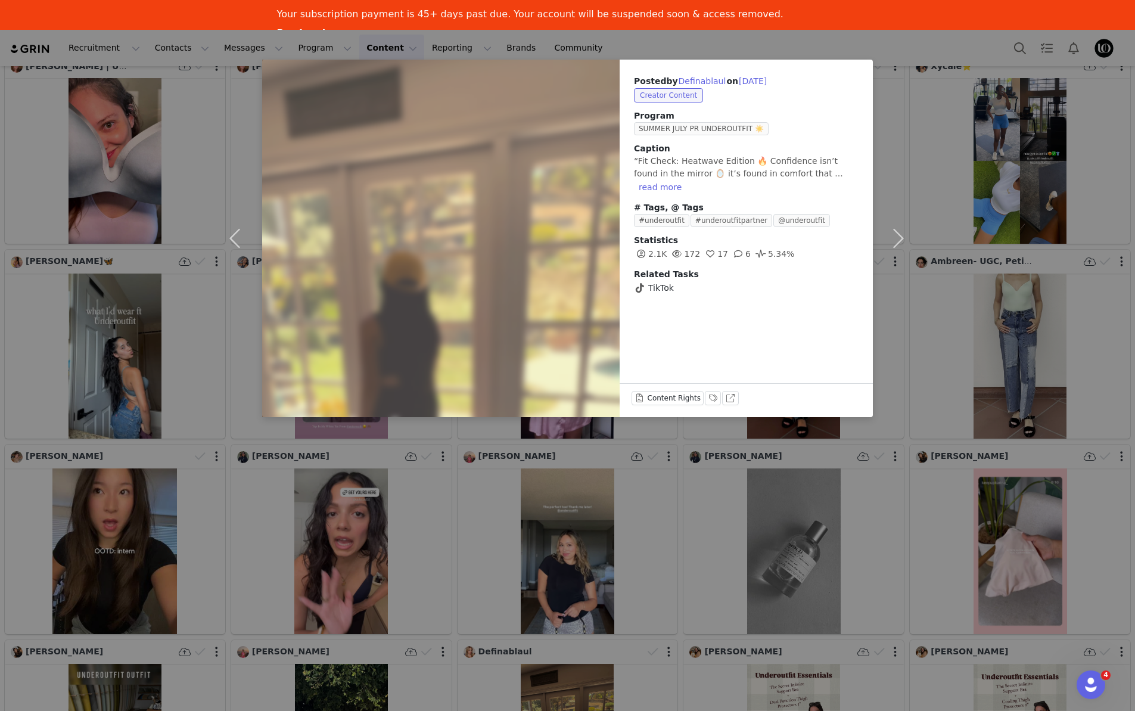
click at [798, 48] on div "Posted by Definablaul on [DATE] Creator Content Program SUMMER JULY PR UNDEROUT…" at bounding box center [567, 355] width 1135 height 711
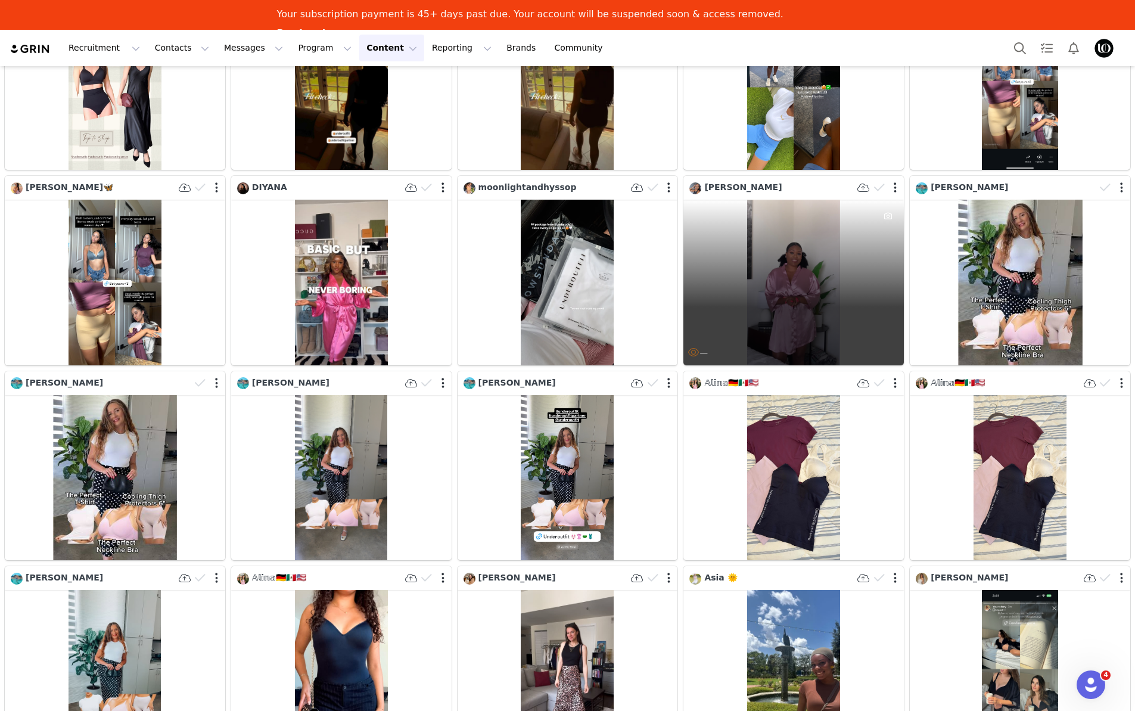
scroll to position [9708, 0]
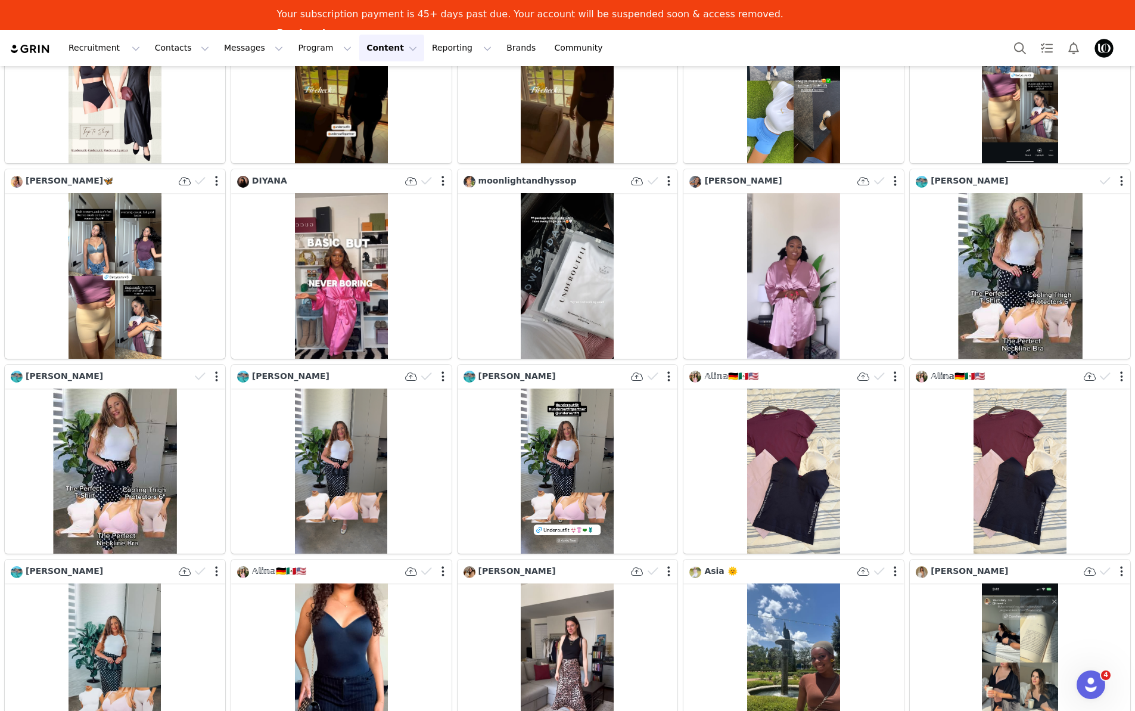
click at [359, 46] on button "Content Content" at bounding box center [391, 48] width 65 height 27
click at [359, 107] on p "Media Library" at bounding box center [372, 104] width 57 height 13
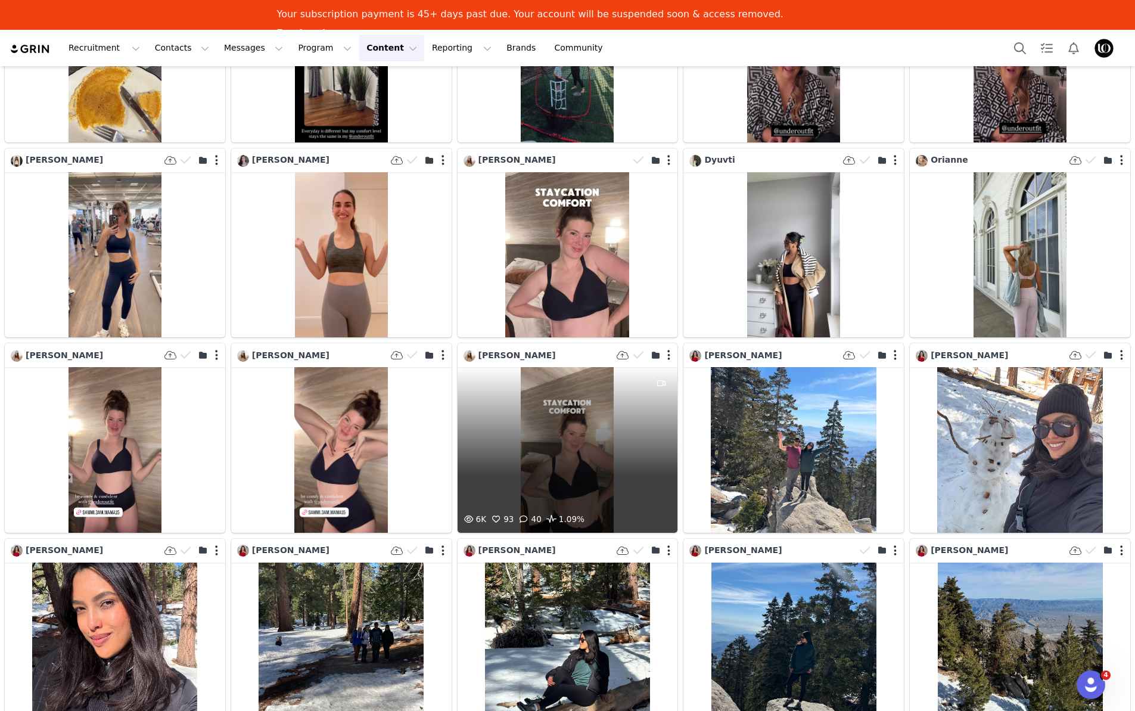
scroll to position [560, 0]
